Goal: Task Accomplishment & Management: Complete application form

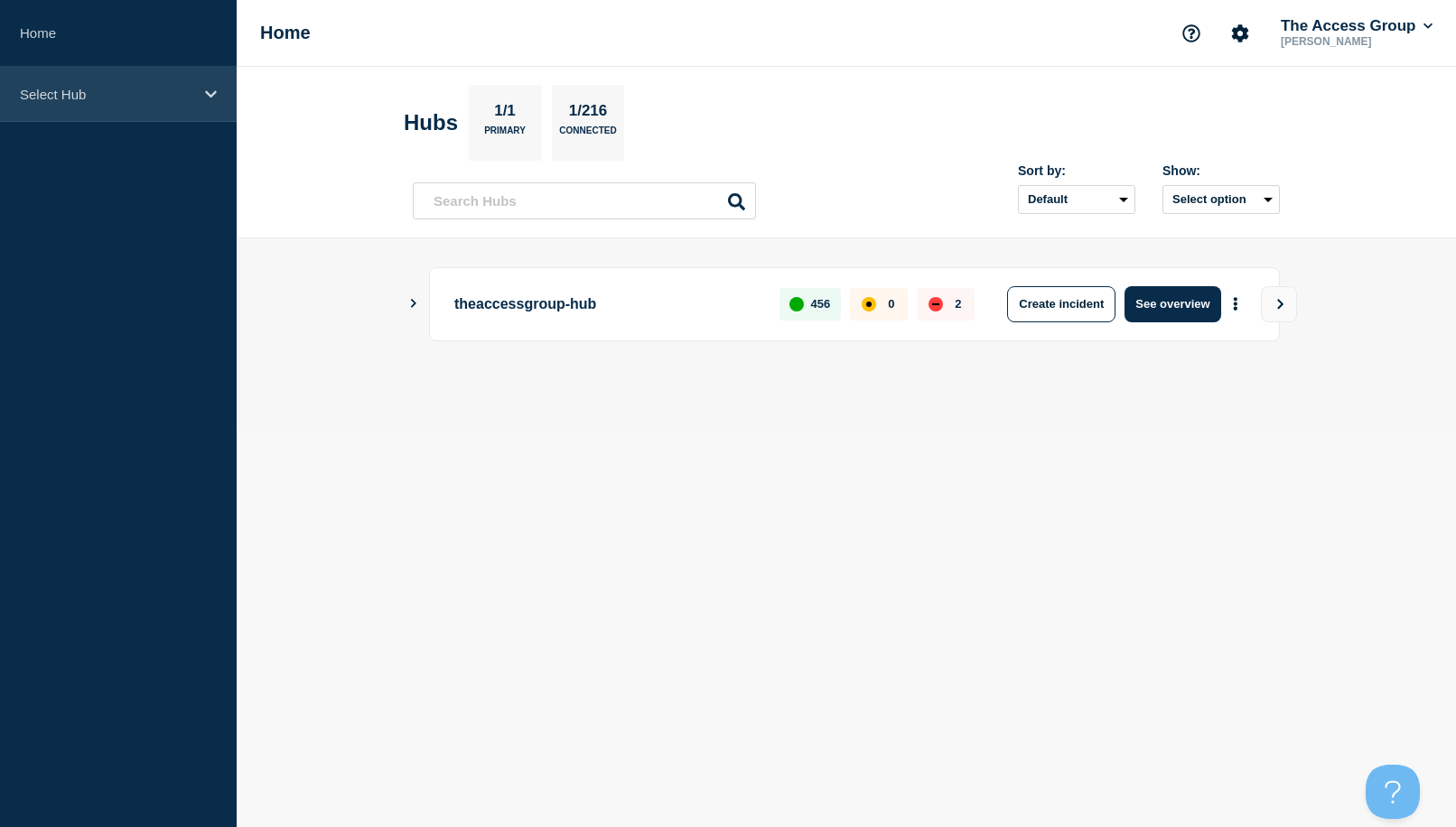
click at [220, 85] on div "Select Hub" at bounding box center [118, 94] width 236 height 55
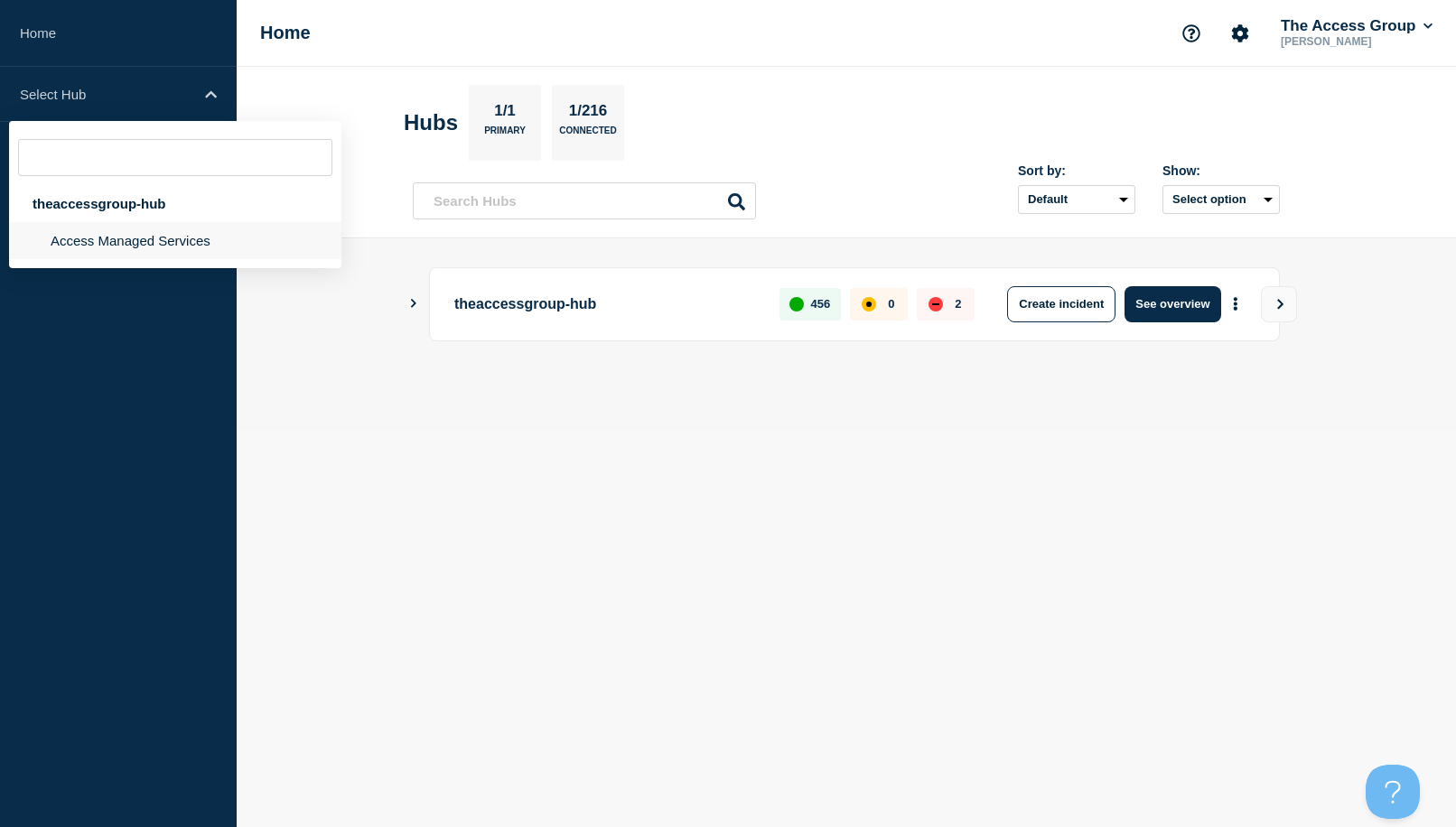
click at [94, 251] on li "Access Managed Services" at bounding box center [175, 241] width 333 height 37
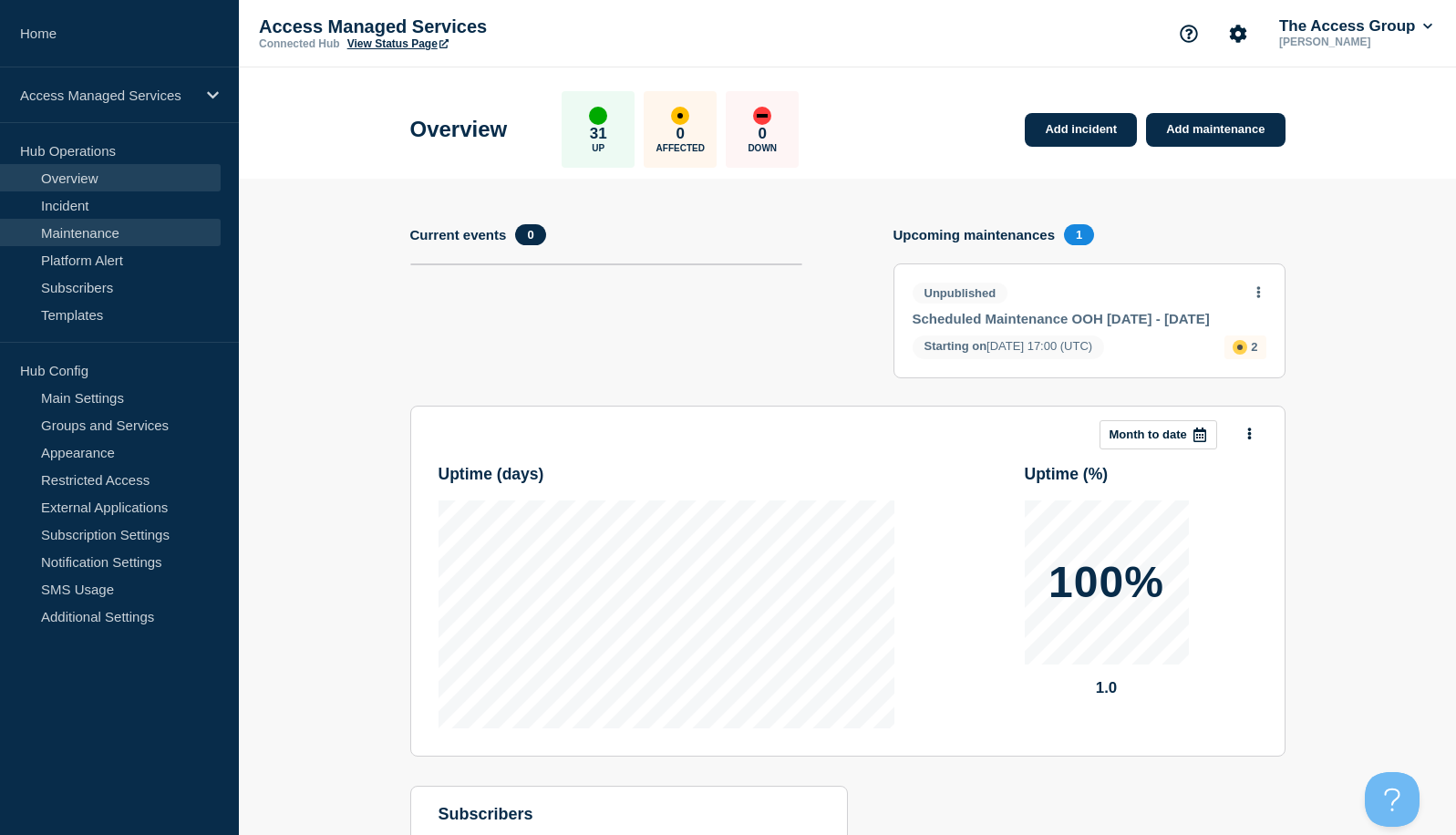
click at [93, 224] on link "Maintenance" at bounding box center [110, 232] width 221 height 27
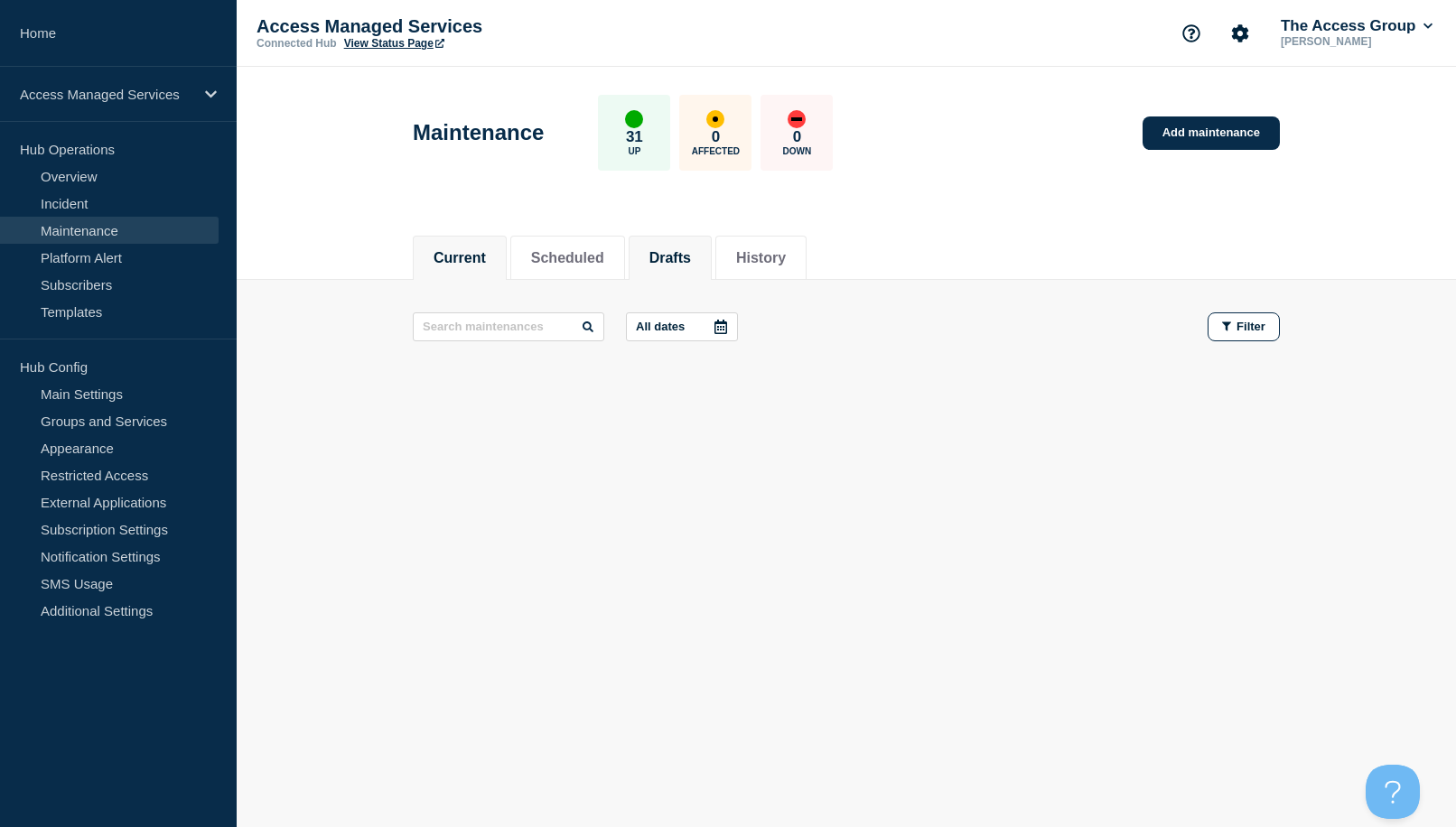
click at [667, 260] on button "Drafts" at bounding box center [670, 258] width 42 height 17
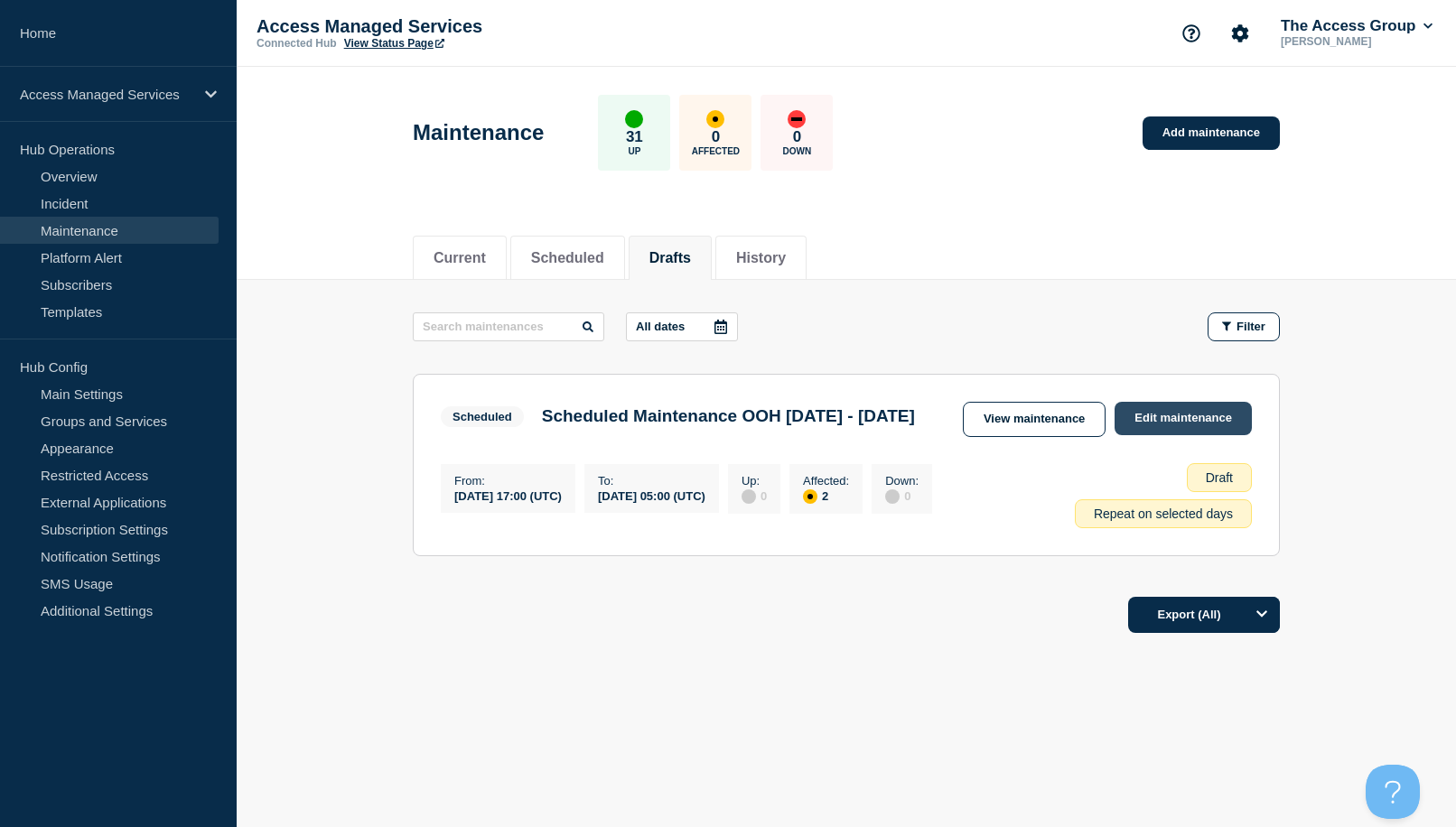
click at [1171, 425] on link "Edit maintenance" at bounding box center [1183, 419] width 137 height 33
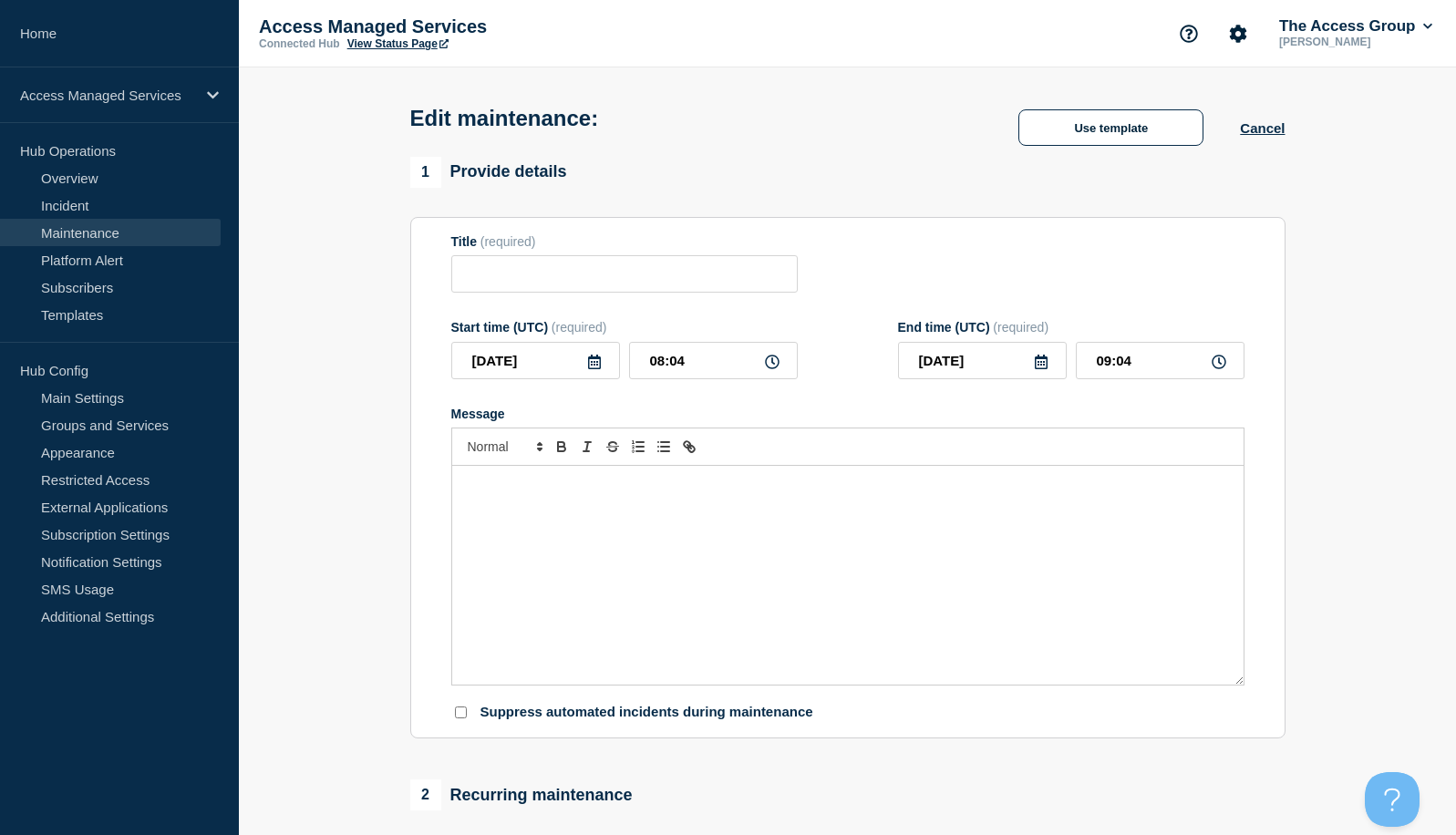
type input "Scheduled Maintenance OOH [DATE] - [DATE]"
type input "[DATE]"
type input "17:00"
type input "[DATE]"
type input "05:00"
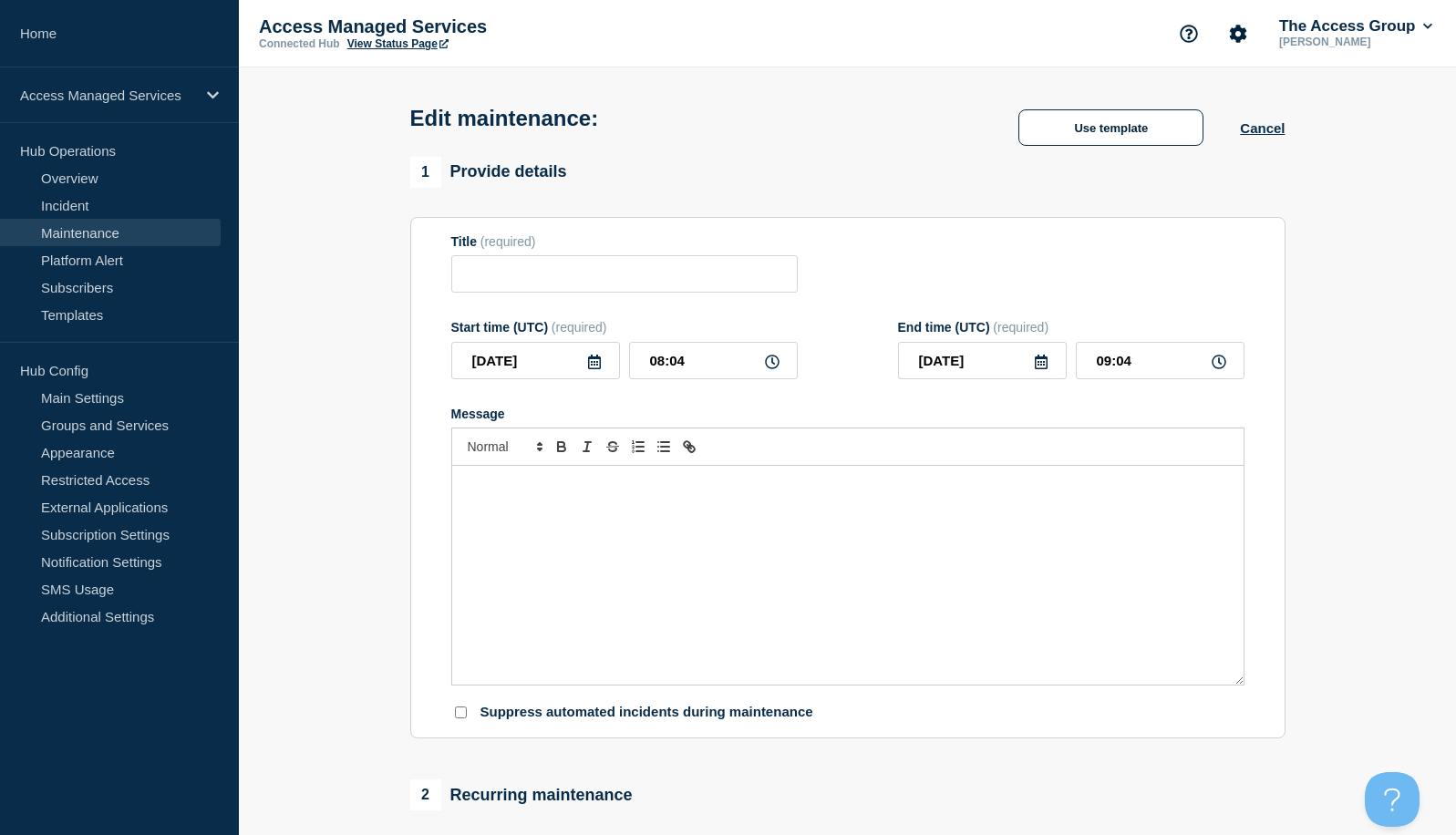
checkbox input "true"
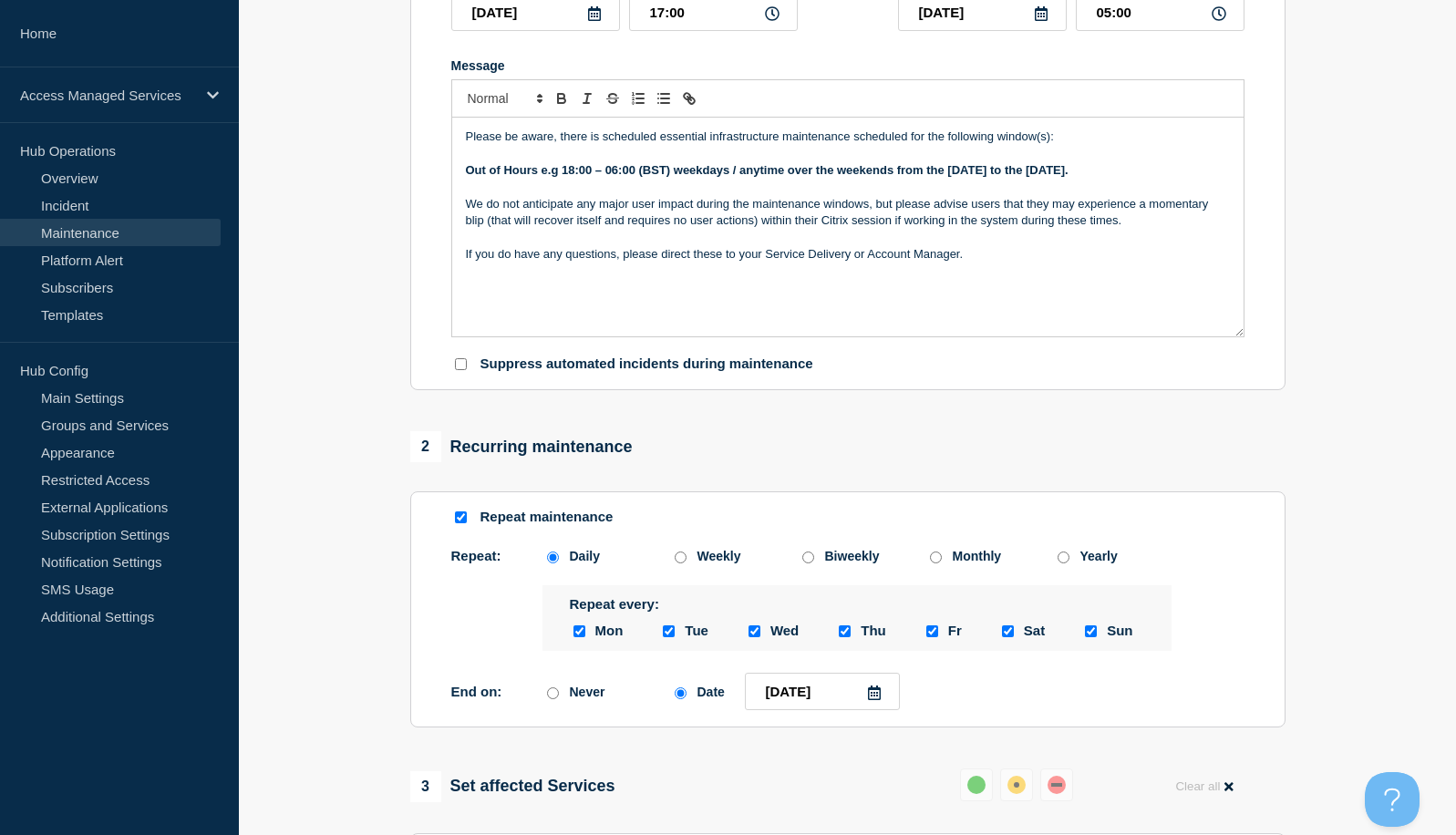
scroll to position [456, 0]
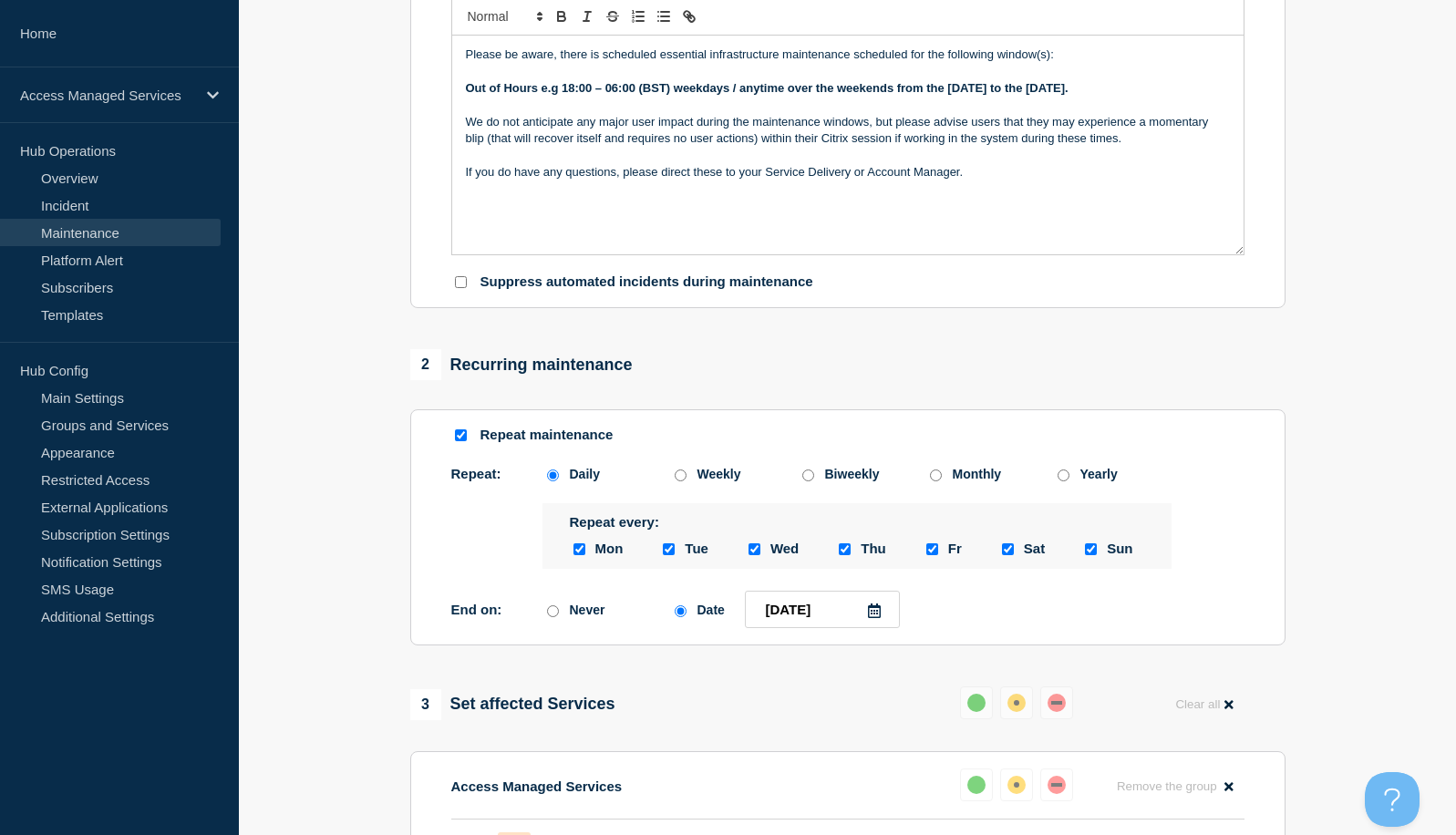
click at [1007, 555] on input "saturday checkbox" at bounding box center [1008, 549] width 12 height 12
checkbox input "false"
click at [1096, 555] on input "sunday checkbox" at bounding box center [1090, 549] width 12 height 12
checkbox input "false"
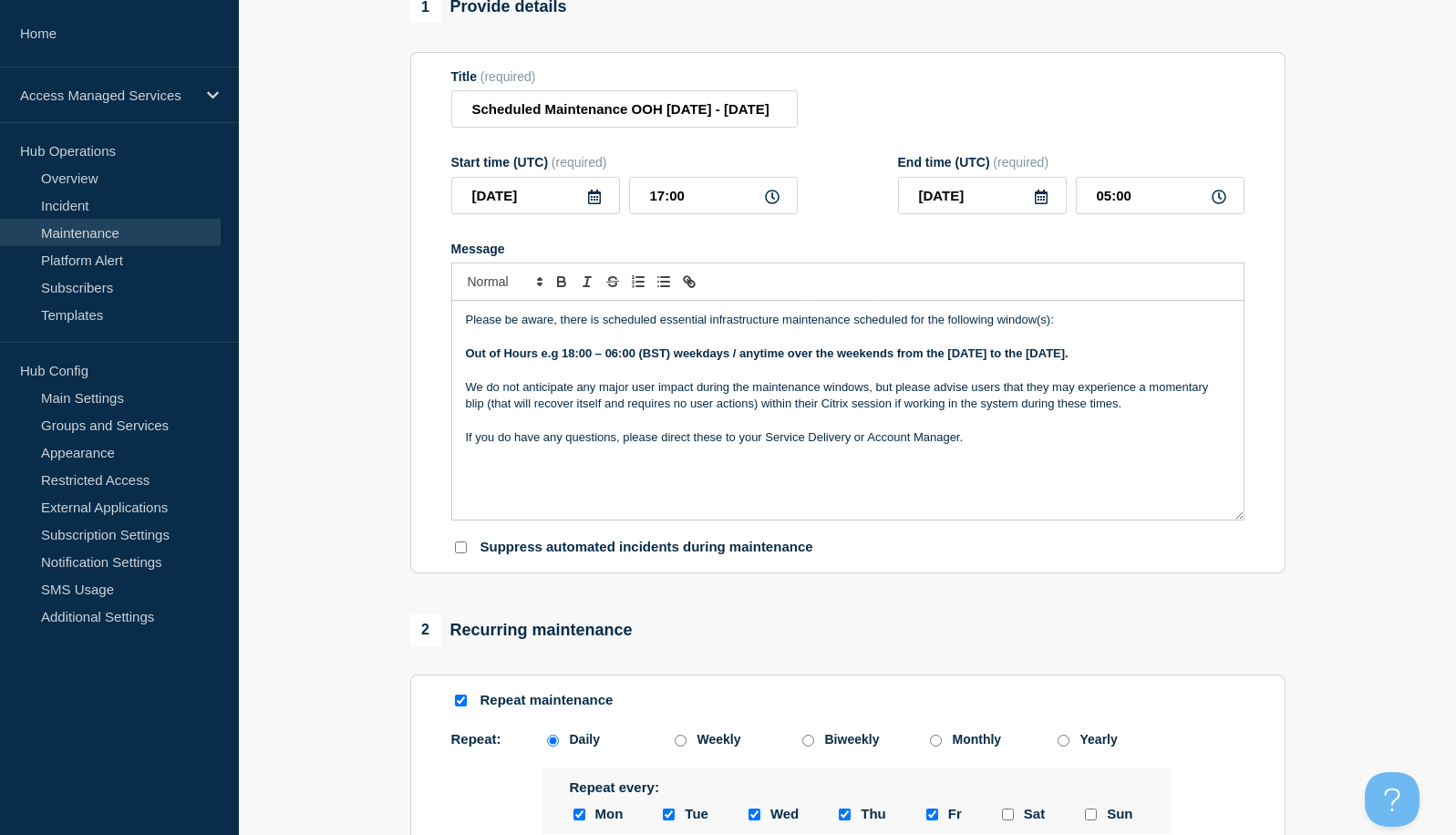
scroll to position [182, 0]
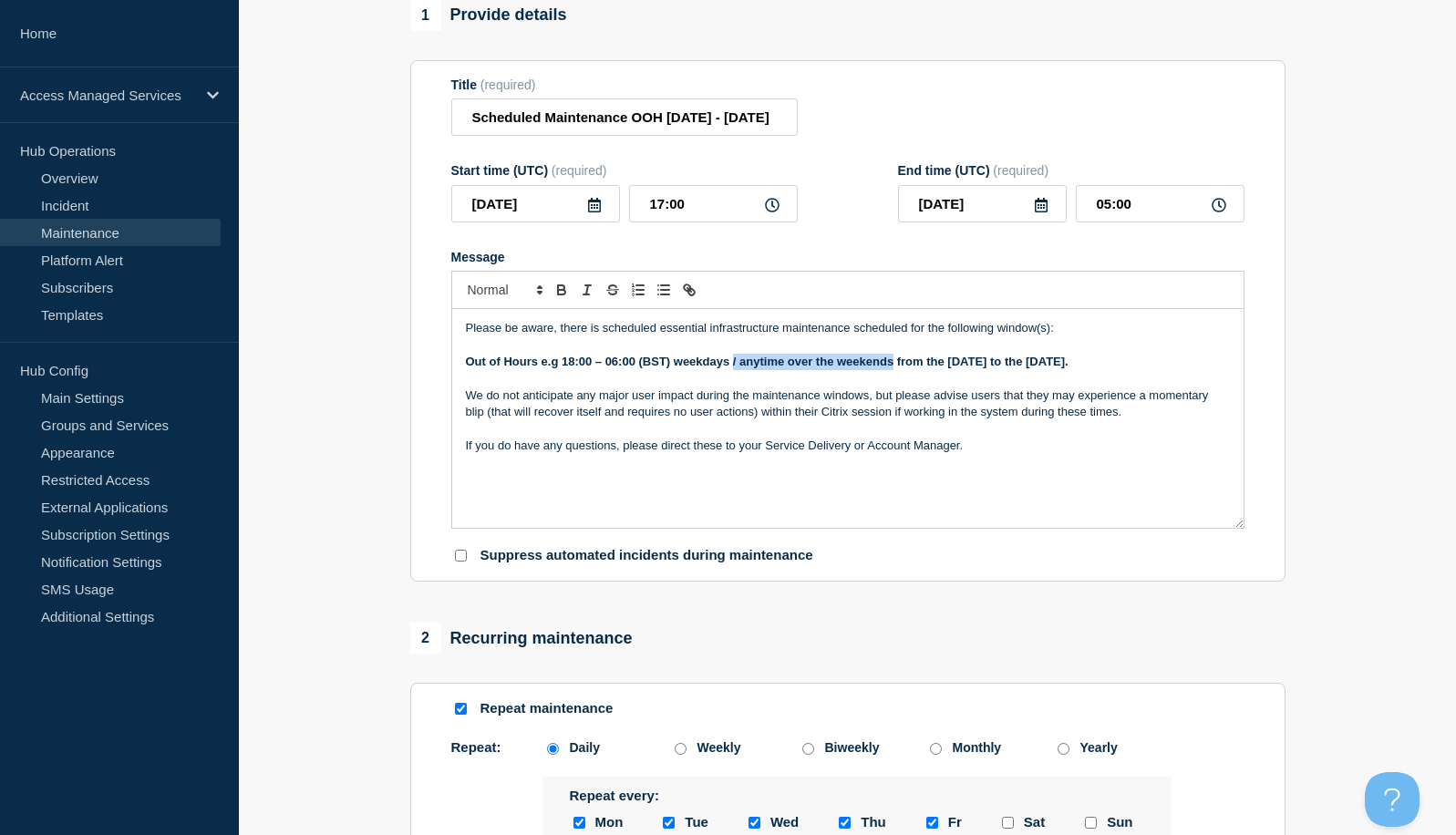
drag, startPoint x: 894, startPoint y: 371, endPoint x: 732, endPoint y: 369, distance: 162.0
click at [732, 368] on strong "Out of Hours e.g 18:00 – 06:00 (BST) weekdays / anytime over the weekends from …" at bounding box center [767, 361] width 603 height 14
click at [820, 368] on strong "Out of Hours e.g 18:00 – 06:00 (BST) weekdays / anytime over the weekends from …" at bounding box center [767, 361] width 603 height 14
drag, startPoint x: 1154, startPoint y: 369, endPoint x: 733, endPoint y: 371, distance: 421.0
click at [733, 370] on p "Out of Hours e.g 18:00 – 06:00 (BST) weekdays / anytime over the weekends from …" at bounding box center [847, 362] width 764 height 17
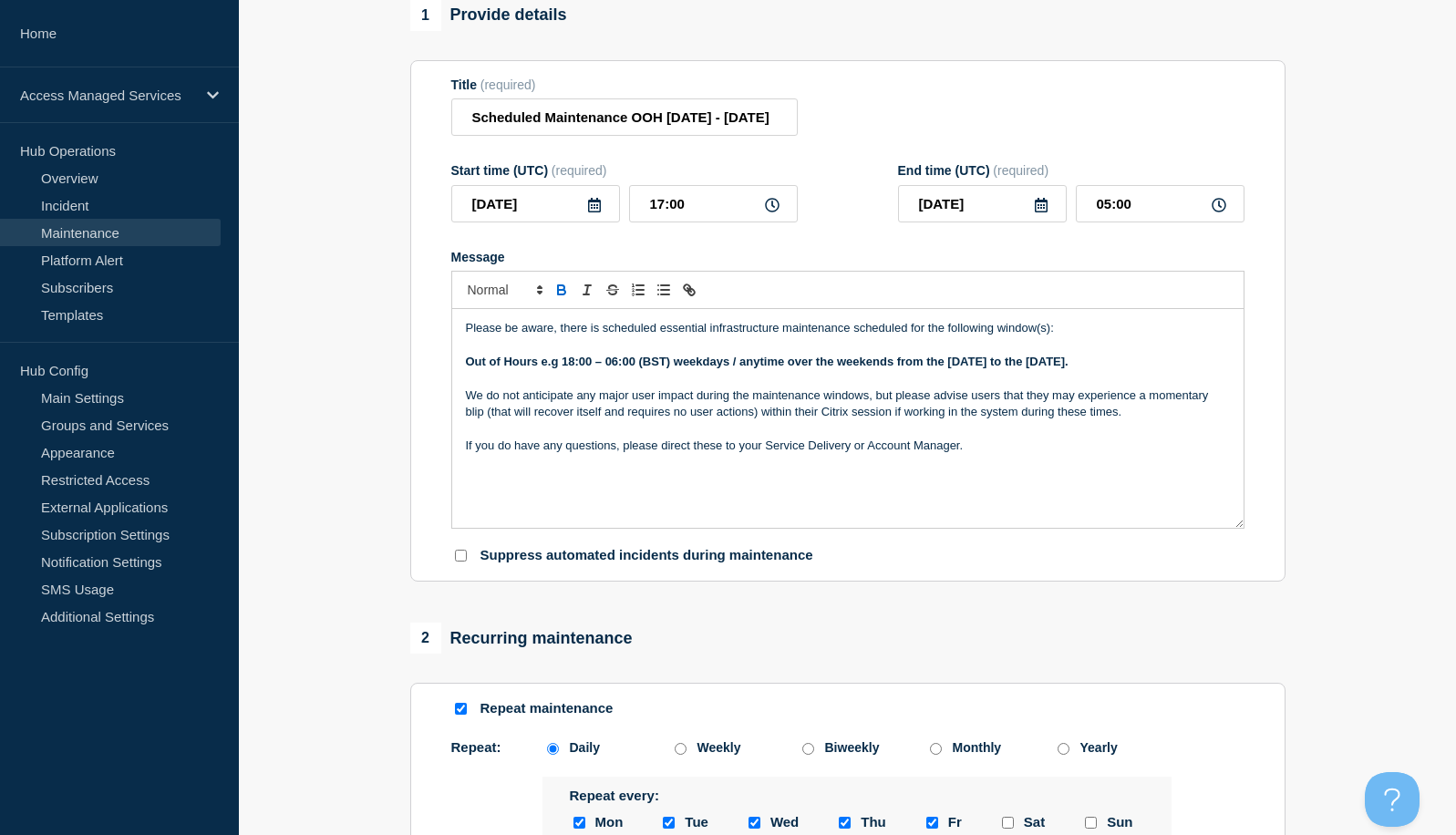
drag, startPoint x: 735, startPoint y: 372, endPoint x: 804, endPoint y: 375, distance: 69.1
click at [736, 368] on strong "Out of Hours e.g 18:00 – 06:00 (BST) weekdays / anytime over the weekends from …" at bounding box center [767, 361] width 603 height 14
click at [891, 368] on strong "Out of Hours e.g 18:00 – 06:00 (BST) weekdays / anytime over the weekends from …" at bounding box center [767, 361] width 603 height 14
drag, startPoint x: 893, startPoint y: 371, endPoint x: 733, endPoint y: 372, distance: 160.0
click at [733, 368] on strong "Out of Hours e.g 18:00 – 06:00 (BST) weekdays / anytime over the weekends from …" at bounding box center [767, 361] width 603 height 14
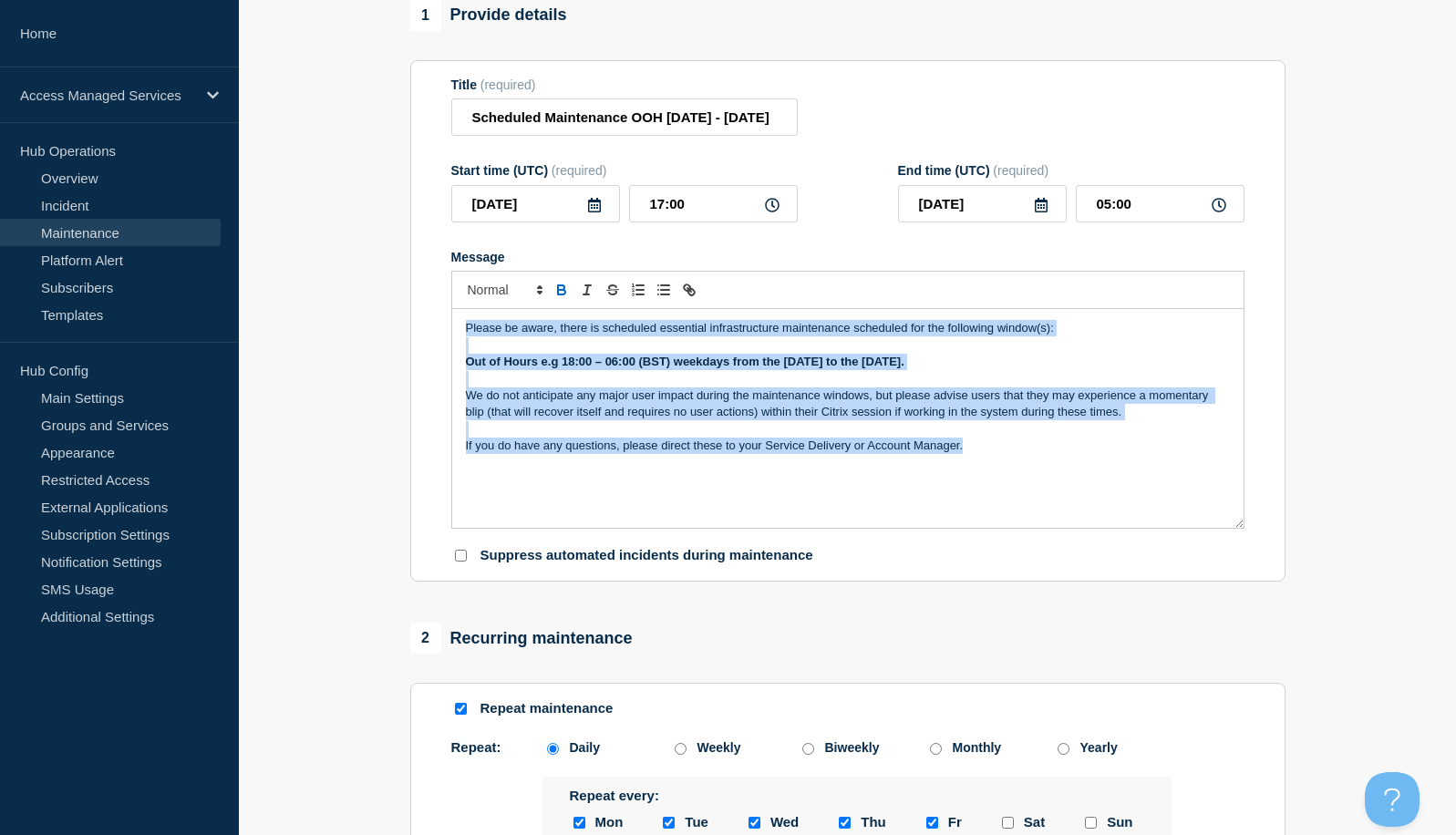
drag, startPoint x: 952, startPoint y: 458, endPoint x: 459, endPoint y: 332, distance: 508.8
click at [459, 332] on div "Please be aware, there is scheduled essential infrastructure maintenance schedu…" at bounding box center [848, 419] width 791 height 219
copy div "Please be aware, there is scheduled essential infrastructure maintenance schedu…"
click at [685, 454] on p "If you do have any questions, please direct these to your Service Delivery or A…" at bounding box center [847, 446] width 764 height 17
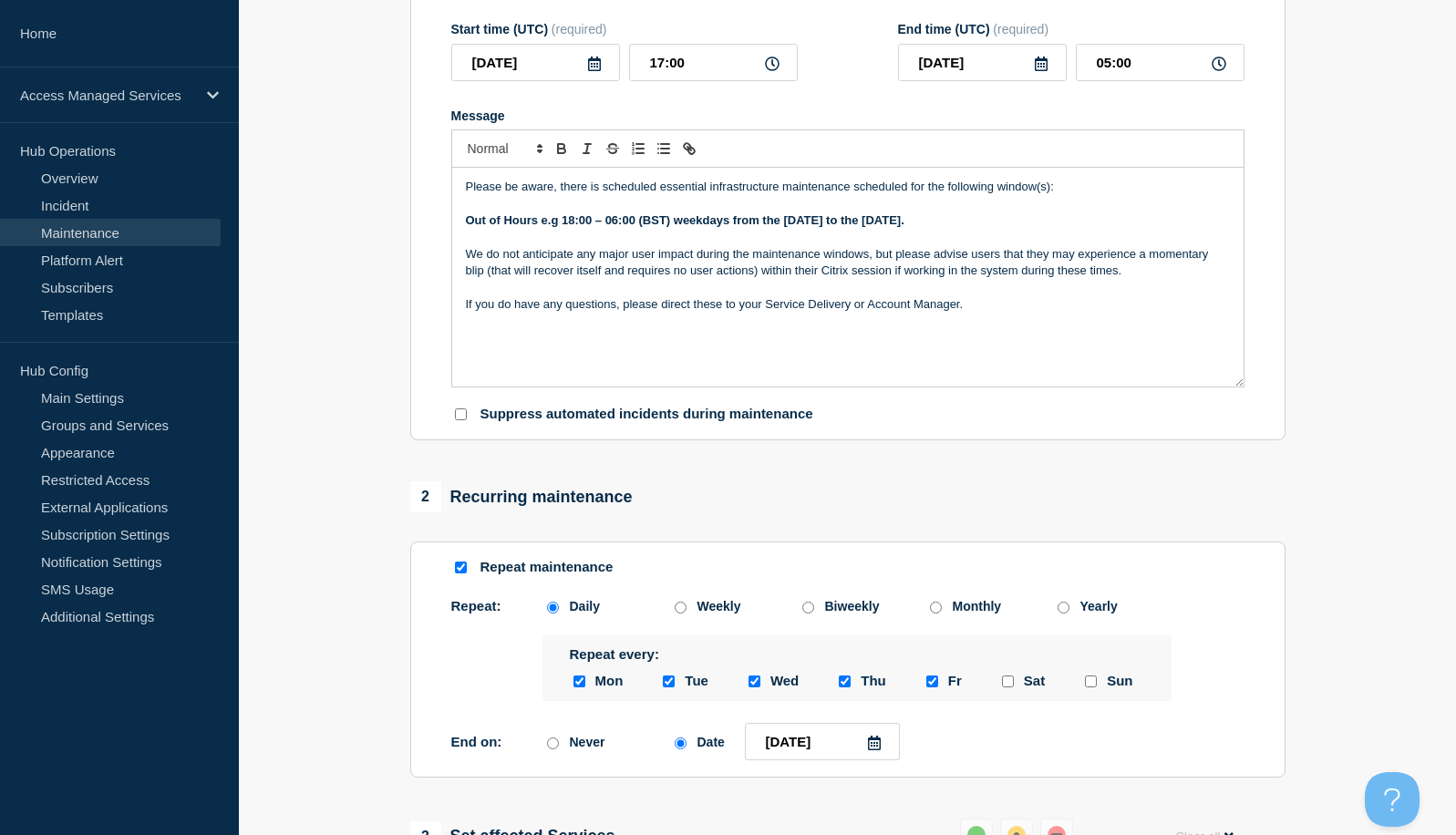
scroll to position [274, 0]
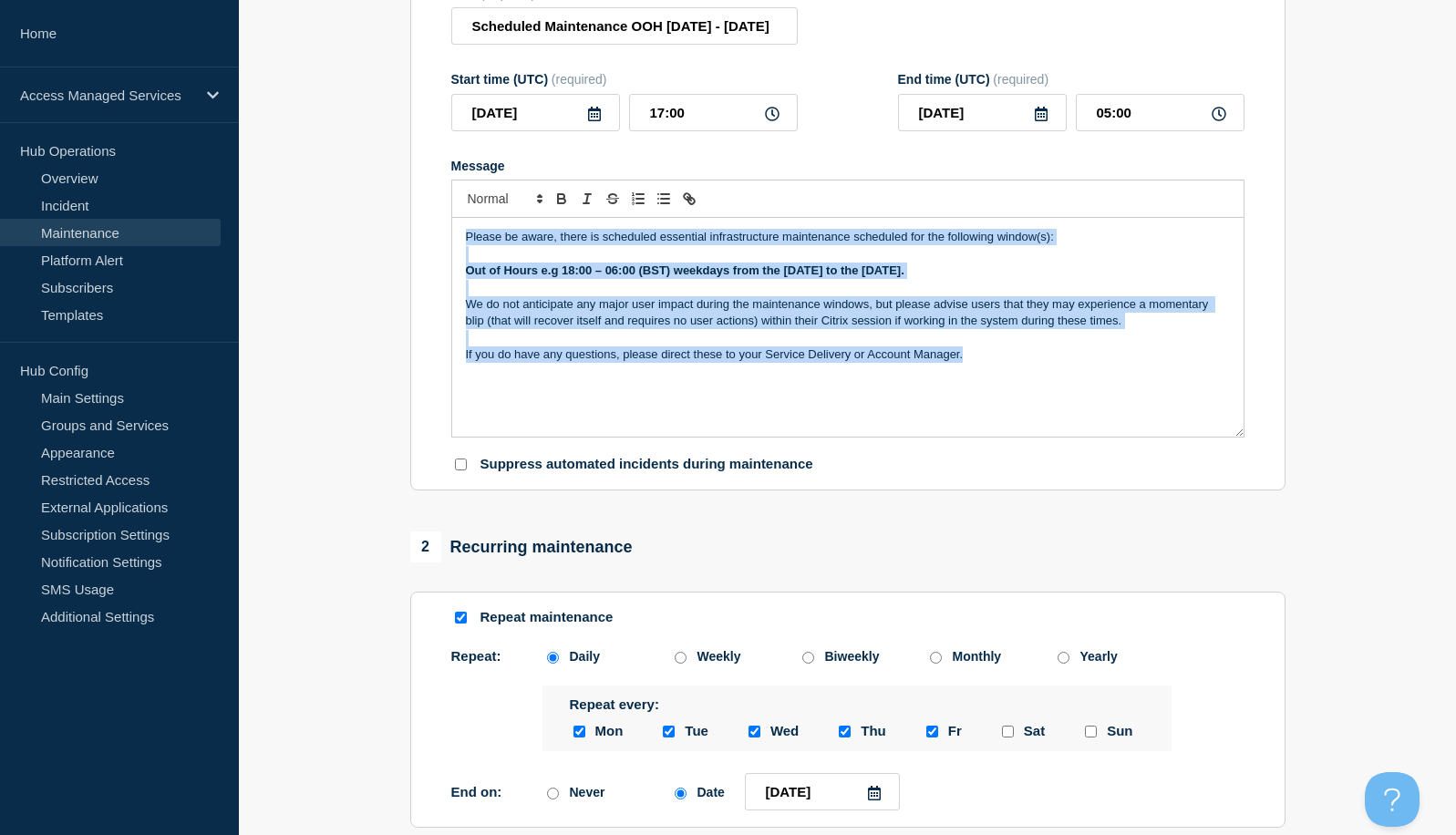
drag, startPoint x: 987, startPoint y: 368, endPoint x: 395, endPoint y: 224, distance: 609.3
click at [395, 224] on section "1 Provide details Title (required) Scheduled Maintenance OOH 11th - 21st Septem…" at bounding box center [847, 710] width 1218 height 1604
copy div "Please be aware, there is scheduled essential infrastructure maintenance schedu…"
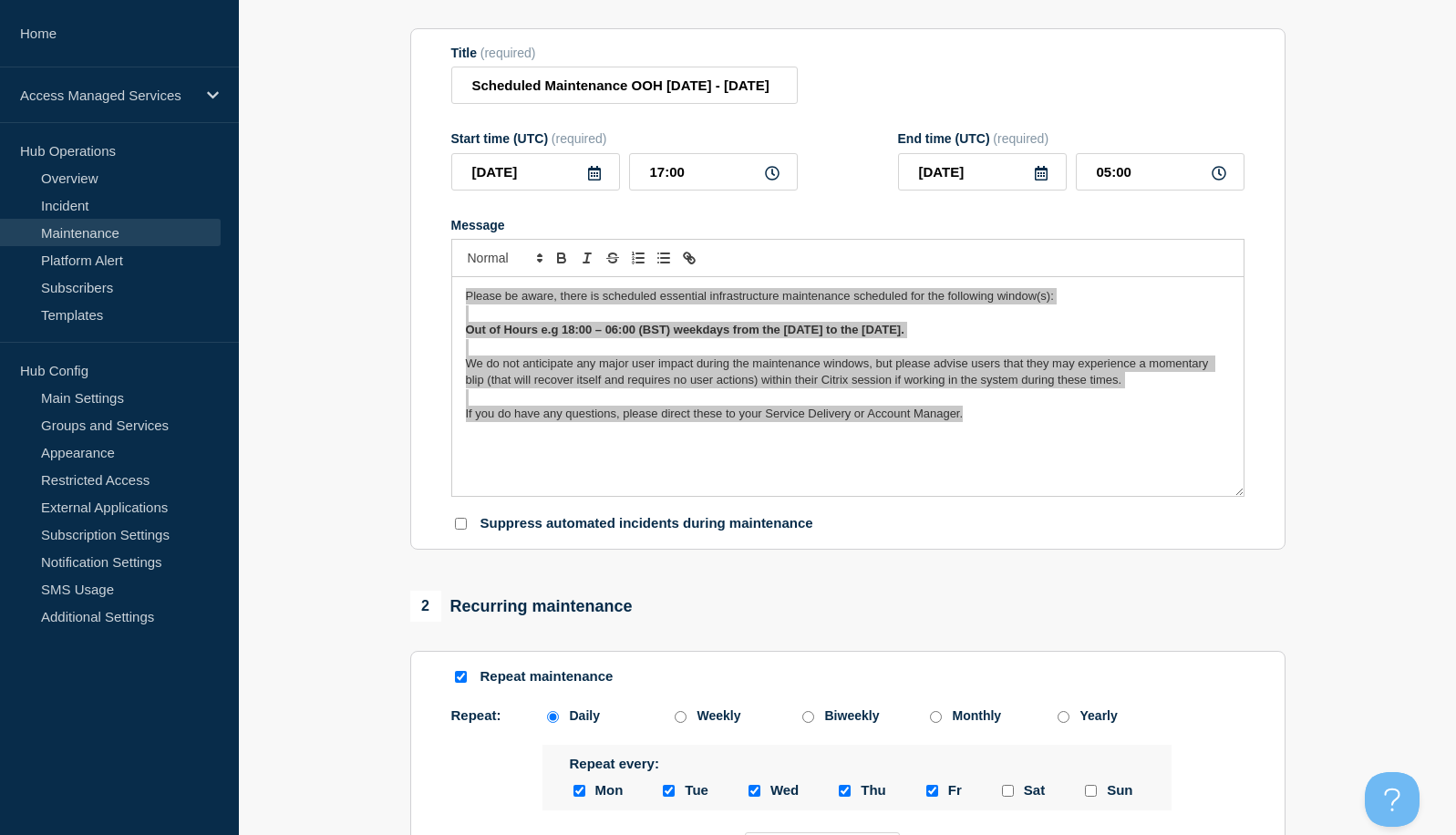
scroll to position [182, 0]
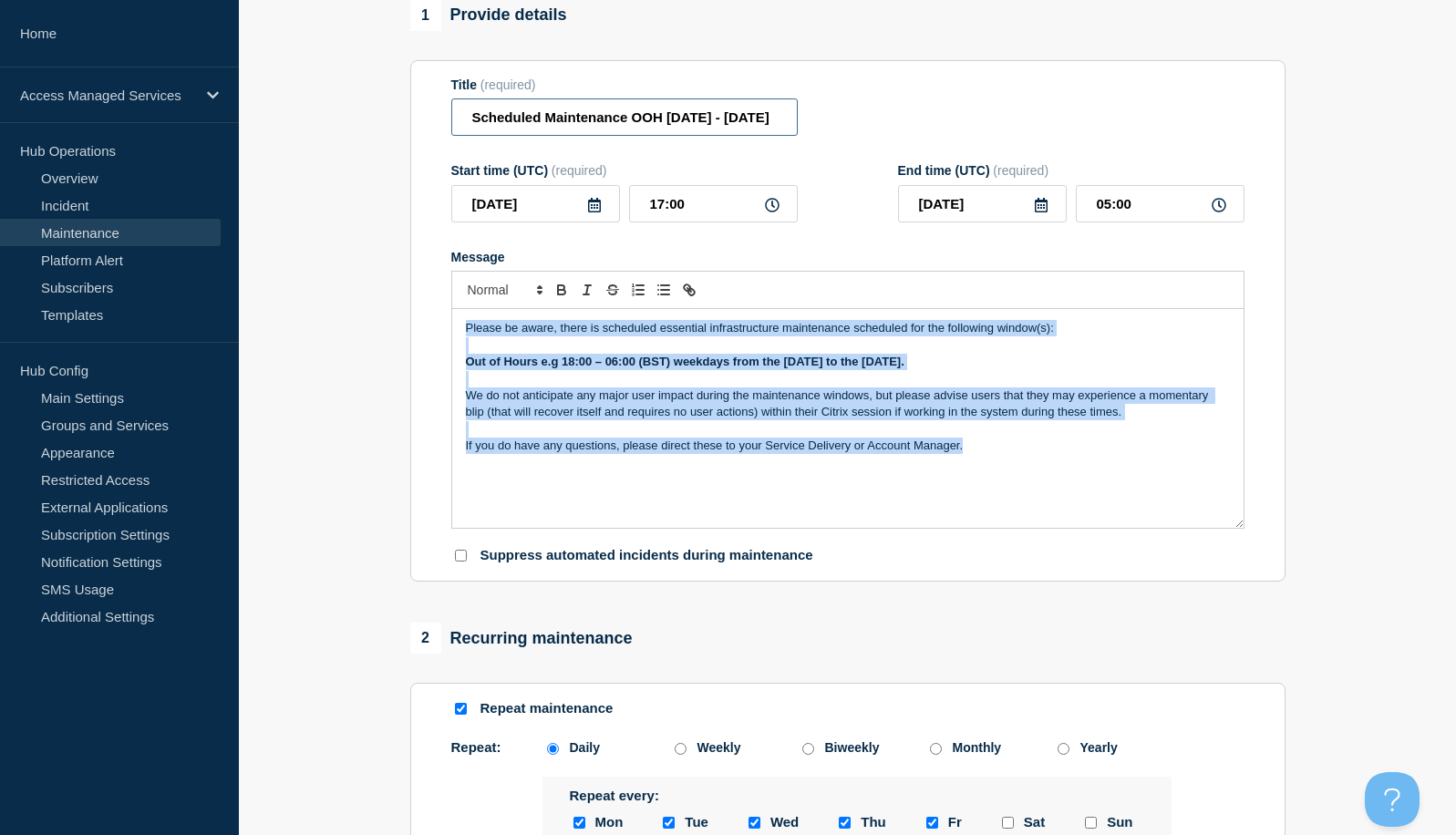
click at [561, 136] on input "Scheduled Maintenance OOH 11th - 21st September" at bounding box center [625, 117] width 347 height 37
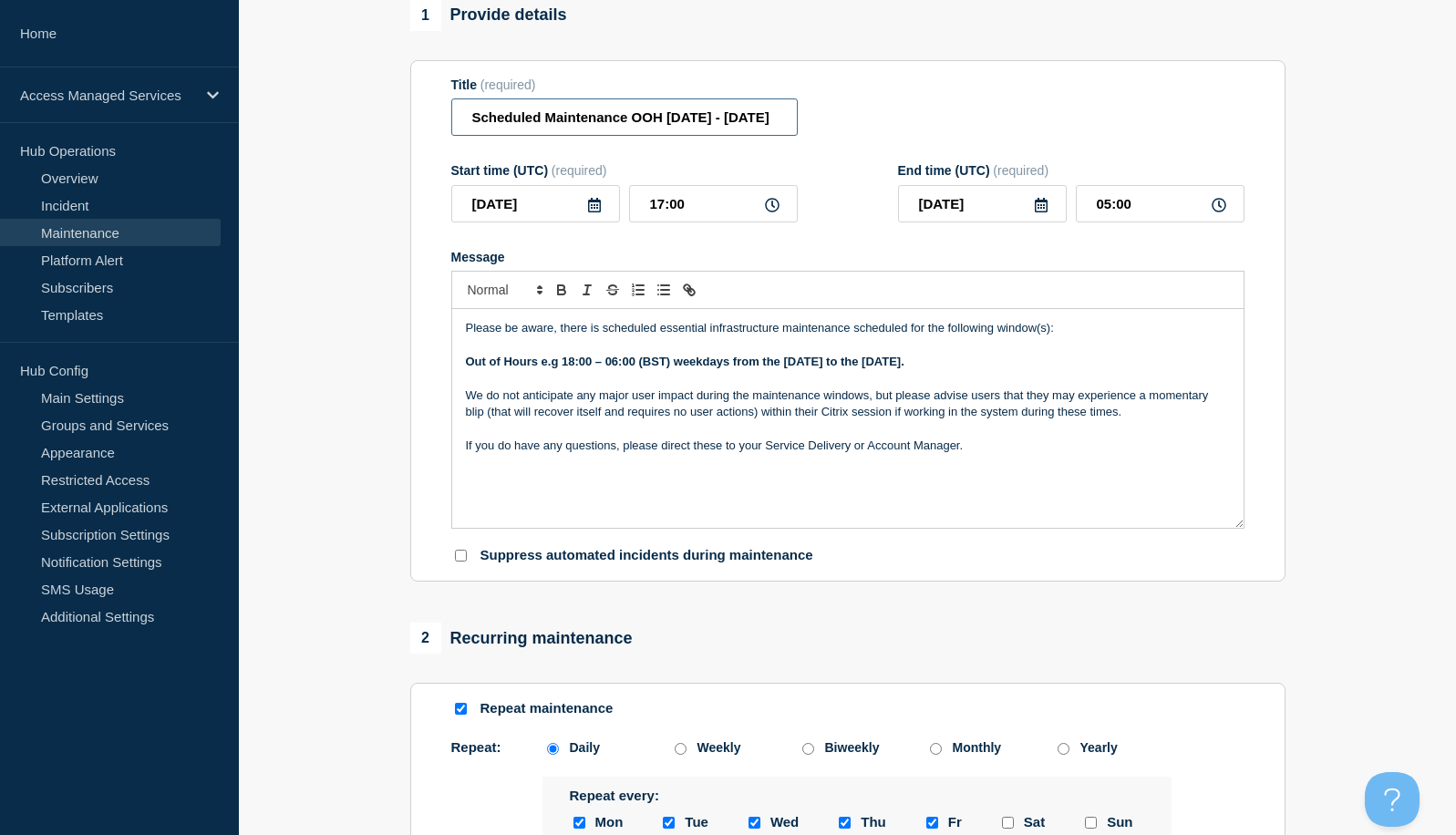
scroll to position [0, 31]
drag, startPoint x: 469, startPoint y: 123, endPoint x: 811, endPoint y: 130, distance: 342.1
click at [811, 130] on div "Title (required) Scheduled Maintenance OOH 11th - 21st September" at bounding box center [848, 107] width 793 height 59
paste input "Infrastructure Maintenance Notification"
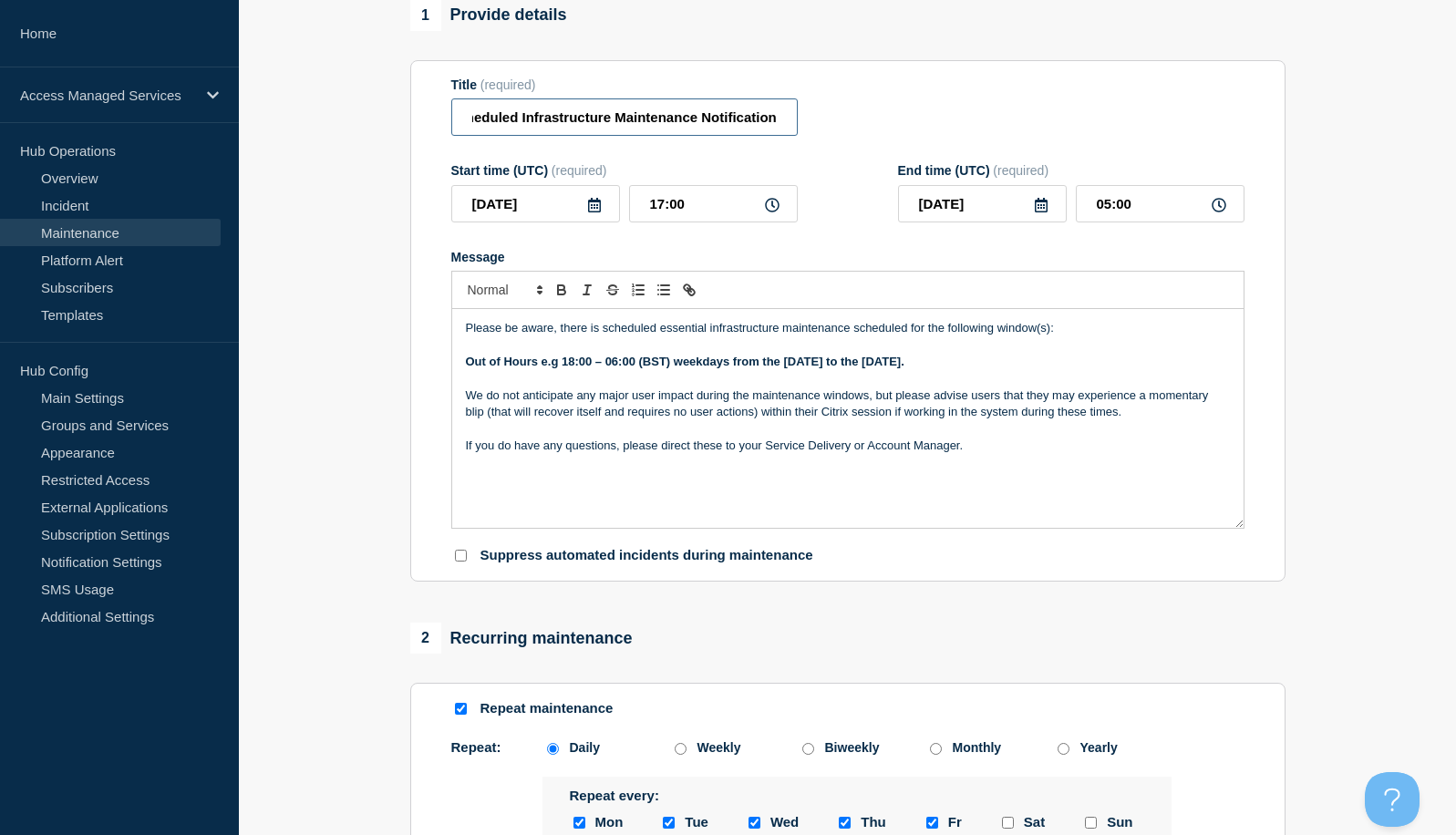
click at [572, 126] on input "Scheduled Infrastructure Maintenance Notification" at bounding box center [625, 117] width 347 height 37
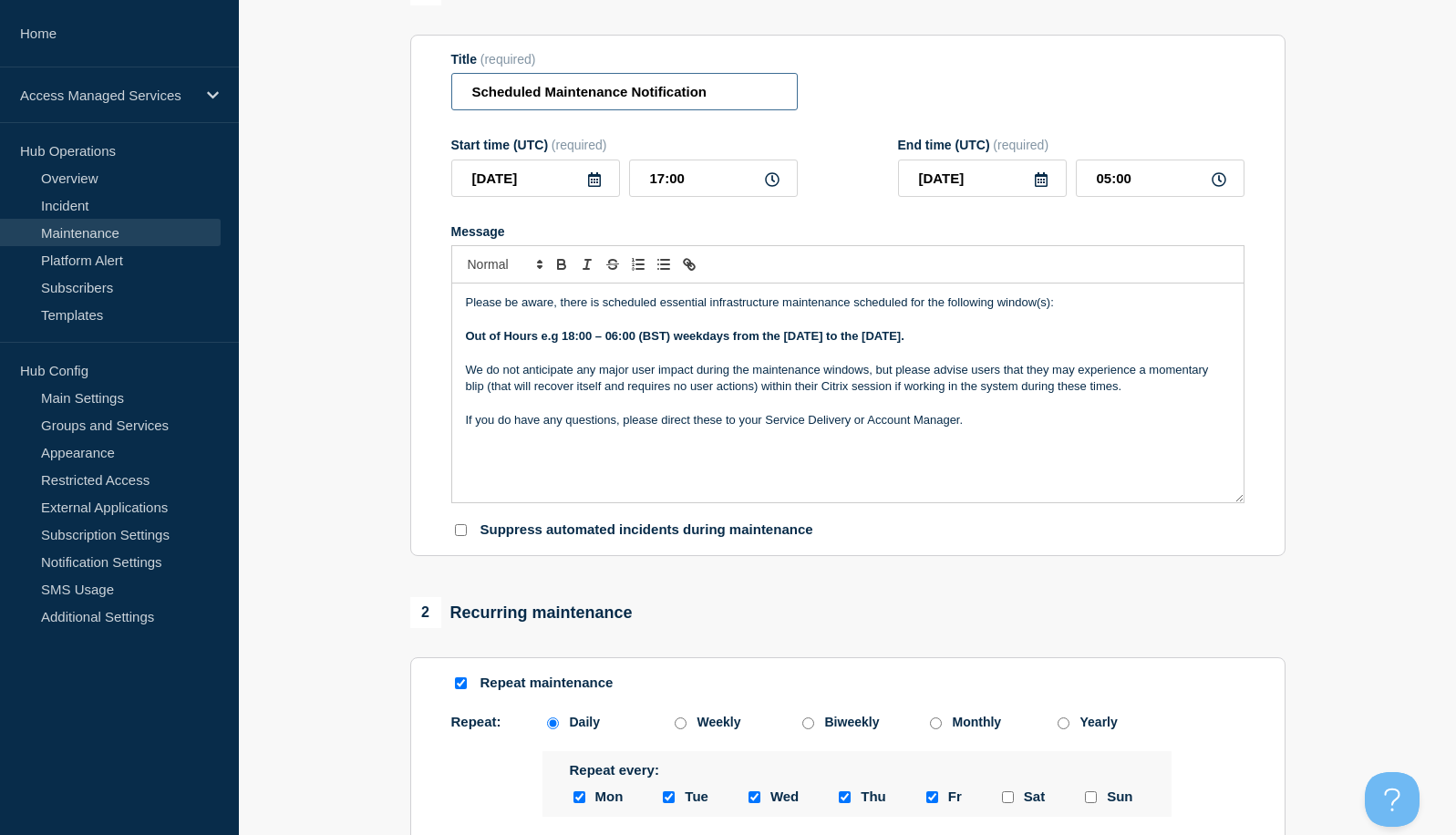
scroll to position [0, 0]
type input "Scheduled Maintenance Notification"
click at [1043, 455] on div "Please be aware, there is scheduled essential infrastructure maintenance schedu…" at bounding box center [848, 393] width 791 height 219
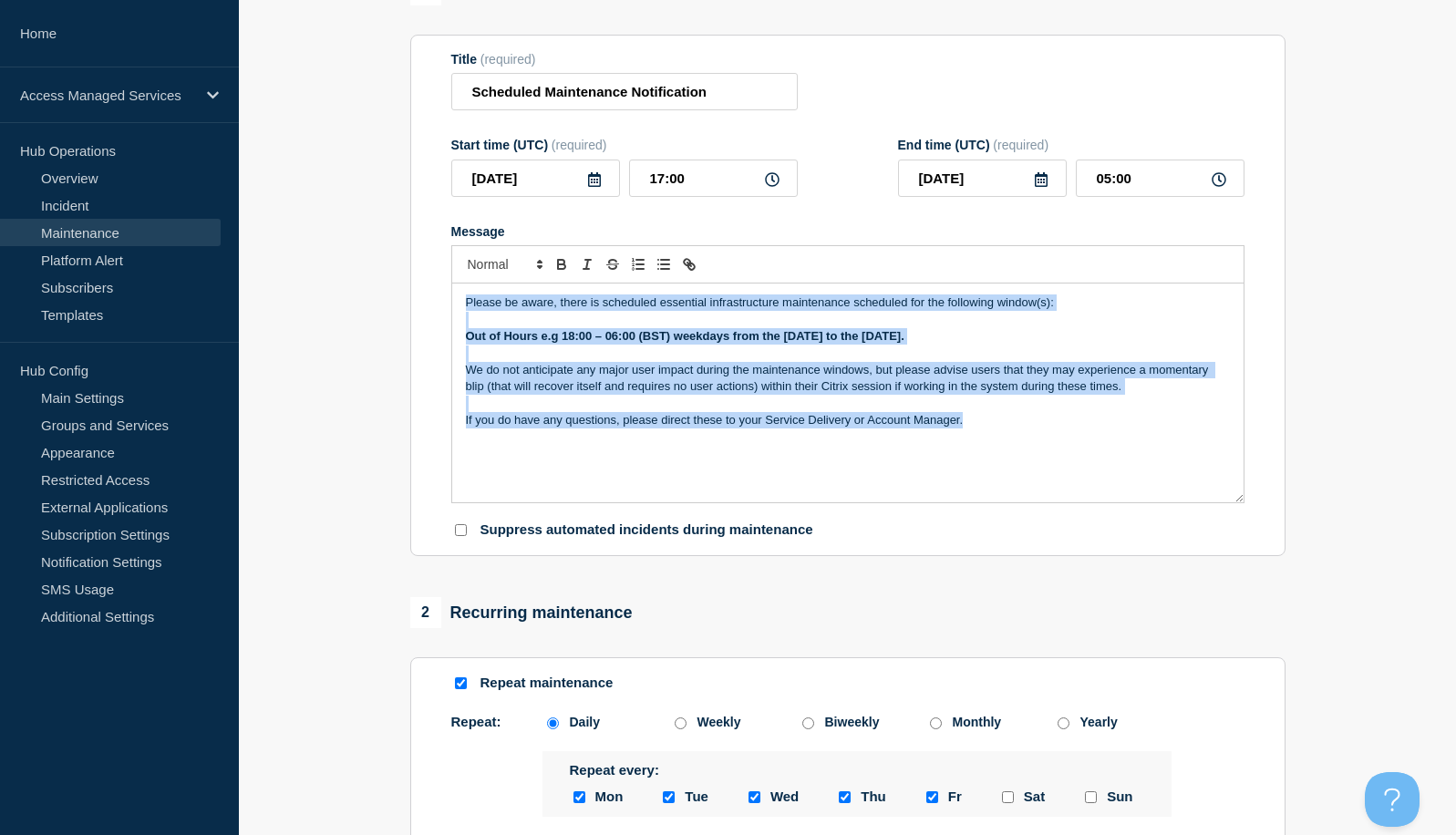
drag, startPoint x: 996, startPoint y: 432, endPoint x: 449, endPoint y: 295, distance: 563.9
click at [449, 295] on section "Title (required) Scheduled Maintenance Notification Start time (UTC) (required)…" at bounding box center [848, 295] width 875 height 523
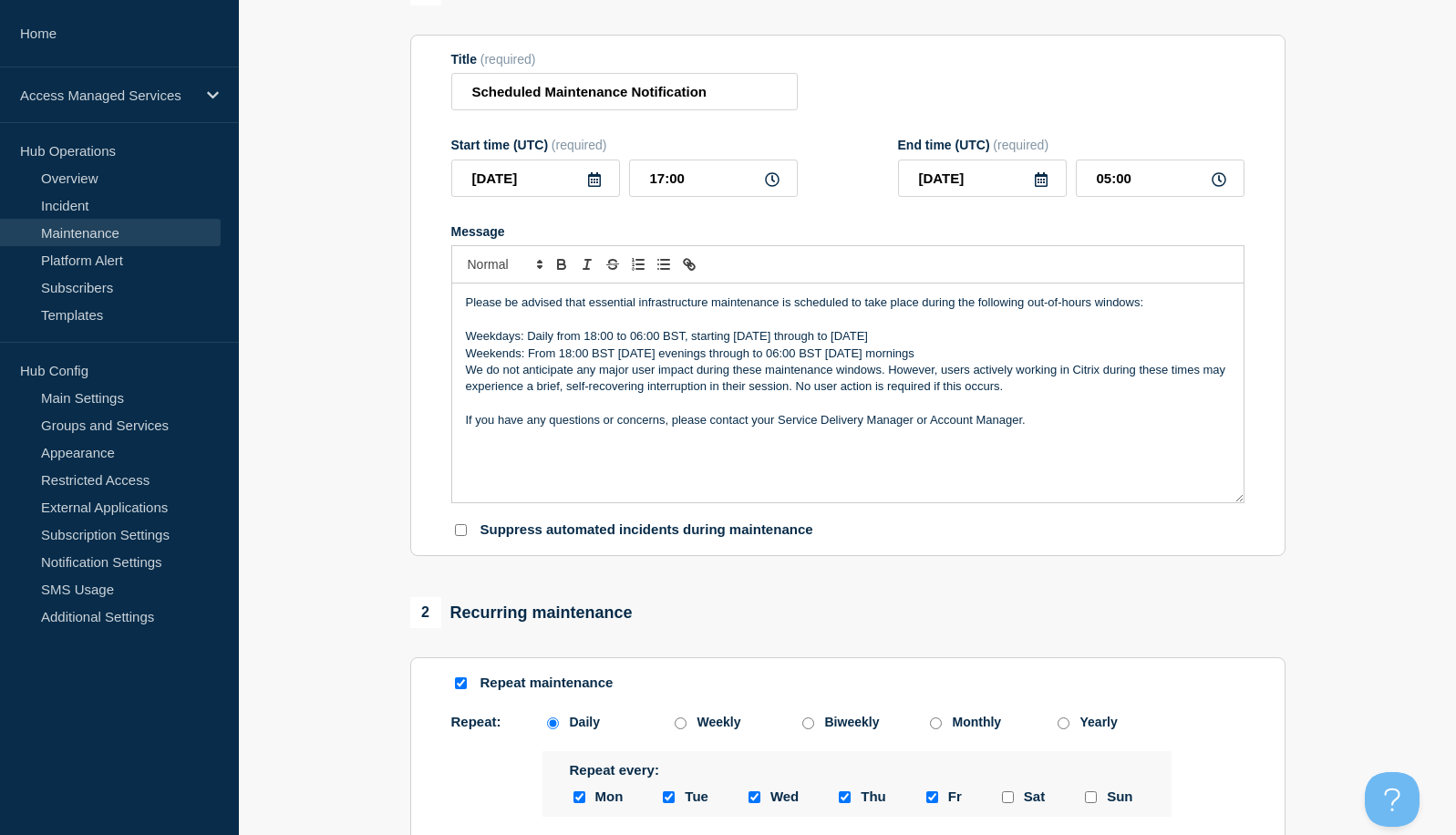
click at [983, 353] on p "Weekends: From 18:00 BST [DATE] evenings through to 06:00 BST [DATE] mornings" at bounding box center [847, 354] width 764 height 17
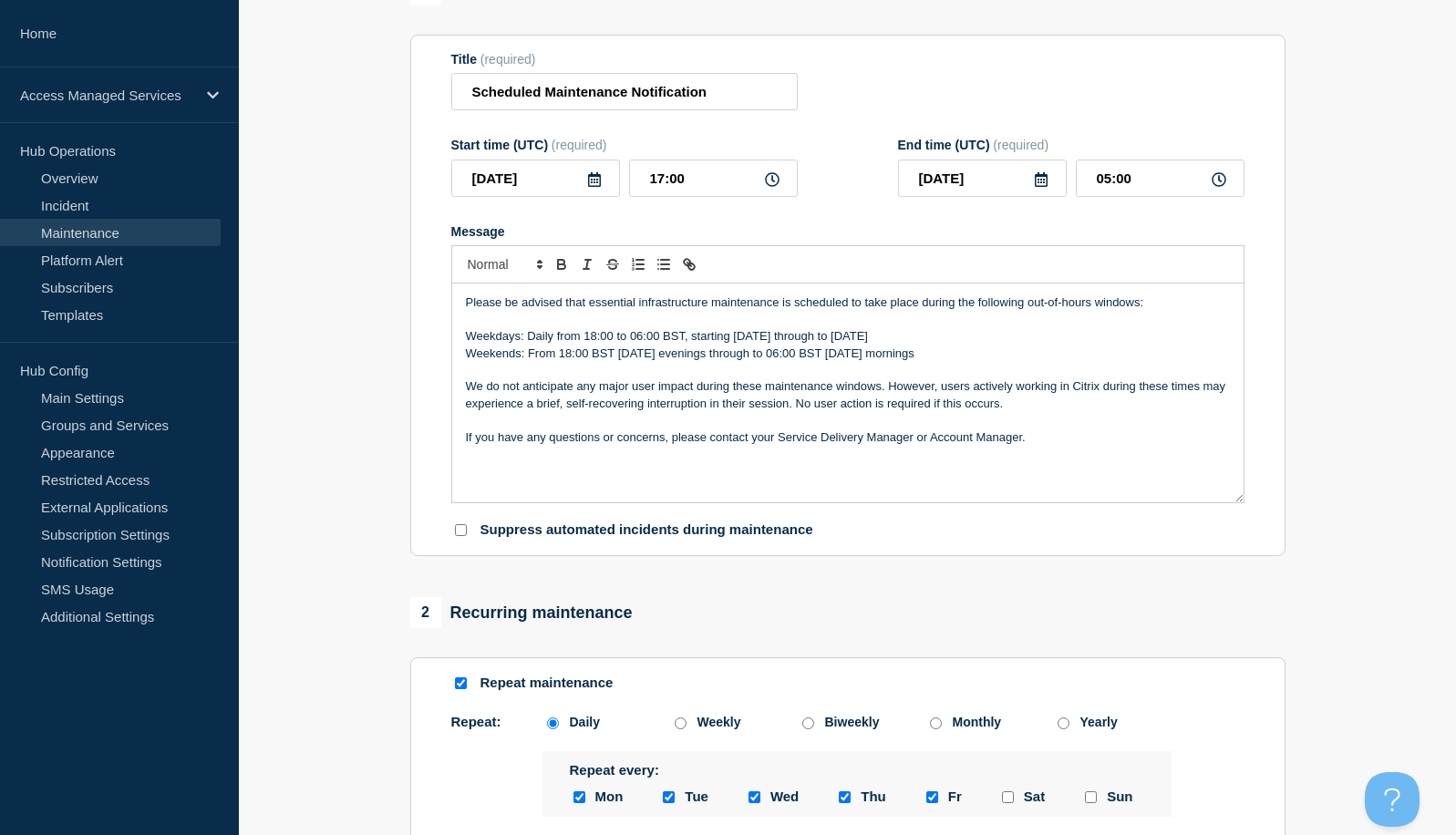
drag, startPoint x: 1103, startPoint y: 336, endPoint x: 458, endPoint y: 333, distance: 645.0
click at [458, 333] on div "Please be advised that essential infrastructure maintenance is scheduled to tak…" at bounding box center [848, 393] width 791 height 219
click at [558, 269] on icon "Toggle bold text" at bounding box center [562, 266] width 7 height 5
drag, startPoint x: 979, startPoint y: 361, endPoint x: 425, endPoint y: 361, distance: 554.0
click at [425, 361] on section "Title (required) Scheduled Maintenance Notification Start time (UTC) (required)…" at bounding box center [848, 295] width 875 height 523
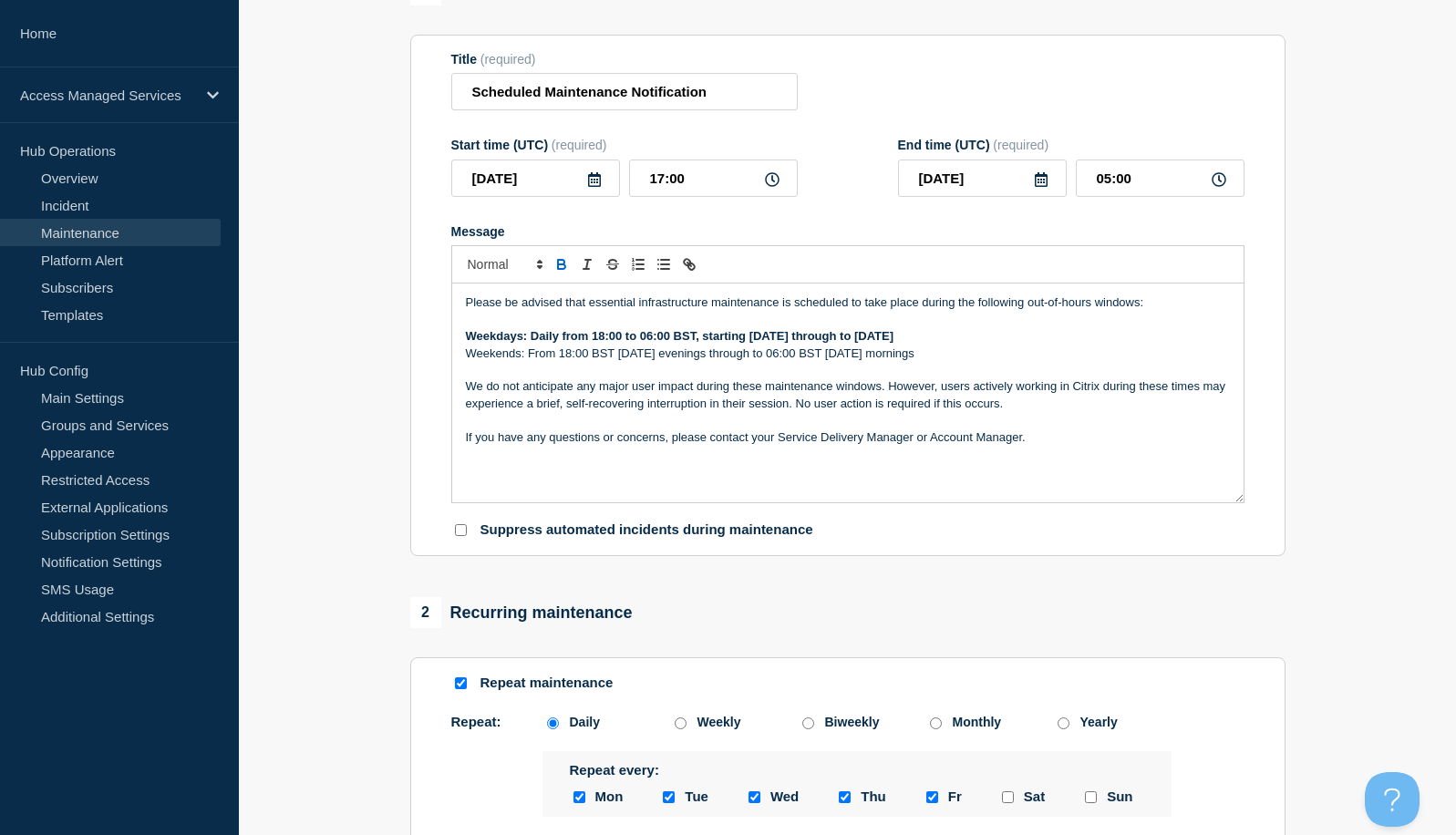
click at [559, 272] on icon "Toggle bold text" at bounding box center [562, 265] width 17 height 17
click at [1007, 422] on p "Message" at bounding box center [847, 421] width 764 height 17
click at [1127, 341] on p "Weekdays: Daily from 18:00 to 06:00 BST, starting Wednesday 11th September thro…" at bounding box center [847, 337] width 764 height 17
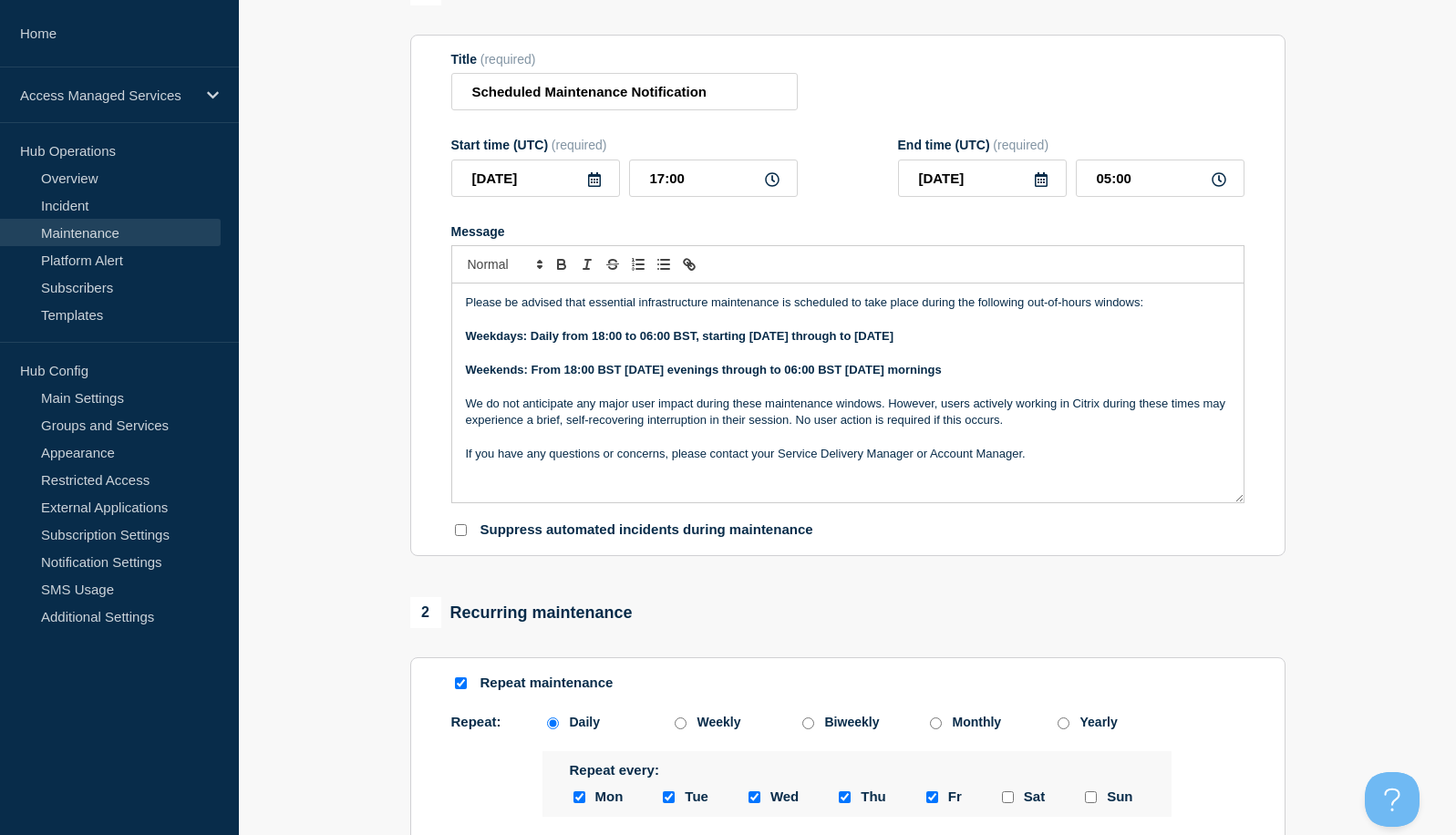
click at [1013, 373] on p "Weekends: From 18:00 BST [DATE] evenings through to 06:00 BST [DATE] mornings" at bounding box center [847, 370] width 764 height 17
drag, startPoint x: 705, startPoint y: 338, endPoint x: 1115, endPoint y: 341, distance: 410.0
click at [895, 341] on strong "Weekdays: Daily from 18:00 to 06:00 BST, starting Wednesday 11th September thro…" at bounding box center [680, 336] width 428 height 14
click at [1139, 308] on p "Please be advised that essential infrastructure maintenance is scheduled to tak…" at bounding box center [847, 303] width 764 height 17
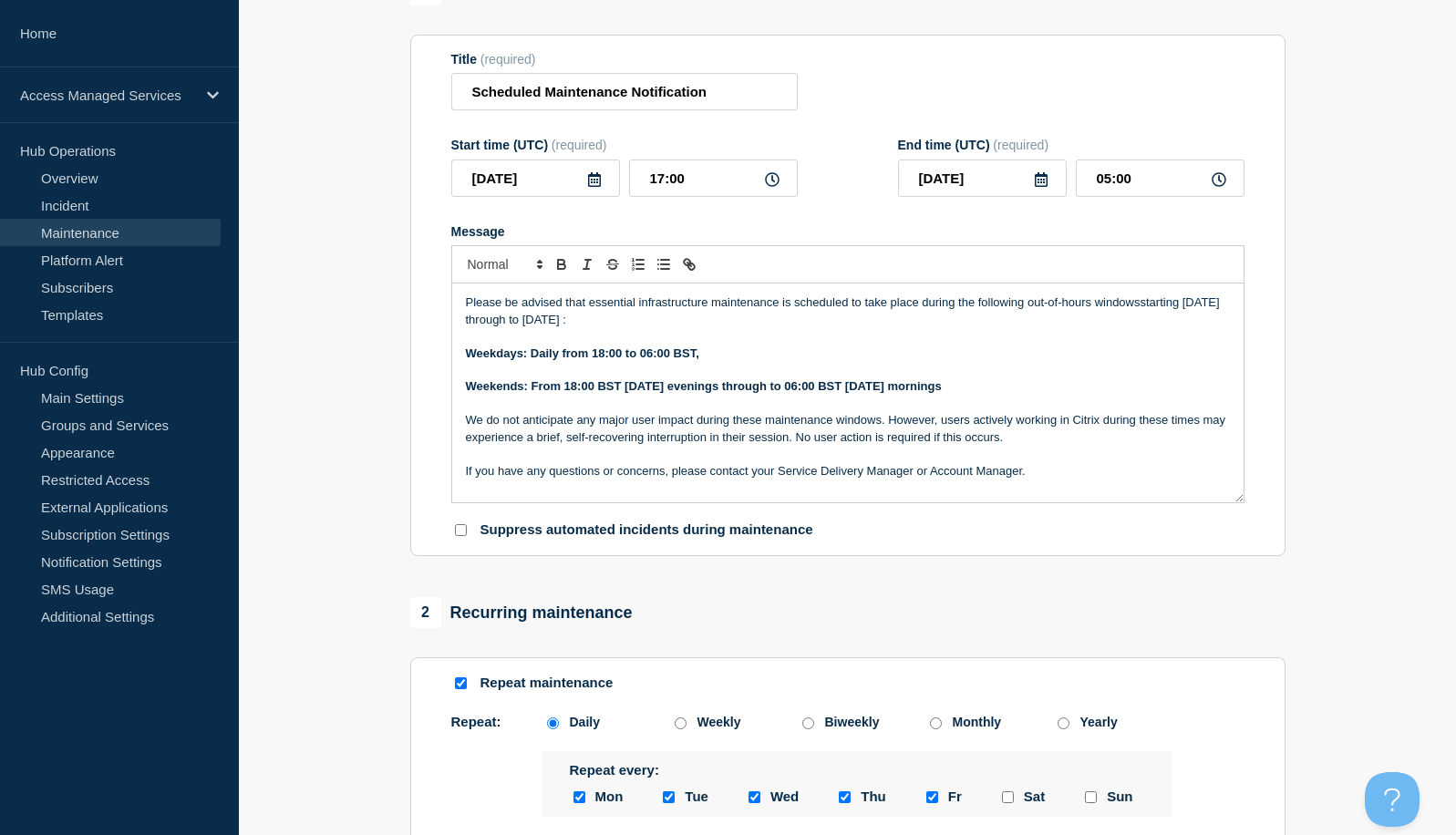
click at [1141, 306] on p "Please be advised that essential infrastructure maintenance is scheduled to tak…" at bounding box center [847, 311] width 764 height 34
click at [720, 361] on p "Weekdays: Daily from 18:00 to 06:00 BST," at bounding box center [847, 354] width 764 height 17
click at [512, 324] on p "Please be advised that essential infrastructure maintenance is scheduled to tak…" at bounding box center [847, 311] width 764 height 34
click at [668, 325] on p "Please be advised that essential infrastructure maintenance is scheduled to tak…" at bounding box center [847, 311] width 764 height 34
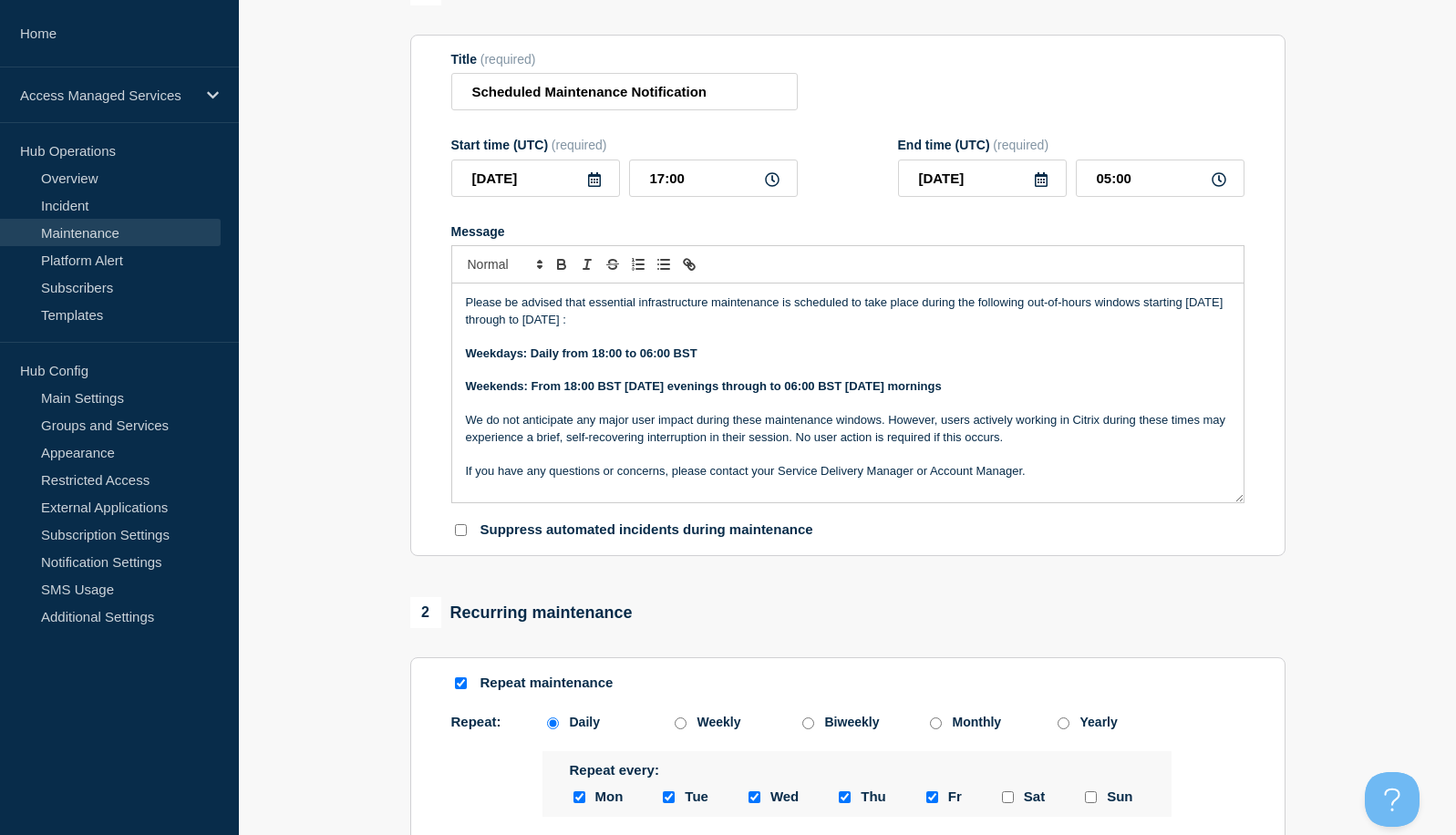
click at [668, 325] on p "Please be advised that essential infrastructure maintenance is scheduled to tak…" at bounding box center [847, 311] width 764 height 34
click at [677, 319] on p "Please be advised that essential infrastructure maintenance is scheduled to tak…" at bounding box center [847, 311] width 764 height 34
click at [792, 321] on p "Please be advised that essential infrastructure maintenance is scheduled to tak…" at bounding box center [847, 311] width 764 height 34
click at [1134, 309] on p "Please be advised that essential infrastructure maintenance is scheduled to tak…" at bounding box center [847, 311] width 764 height 34
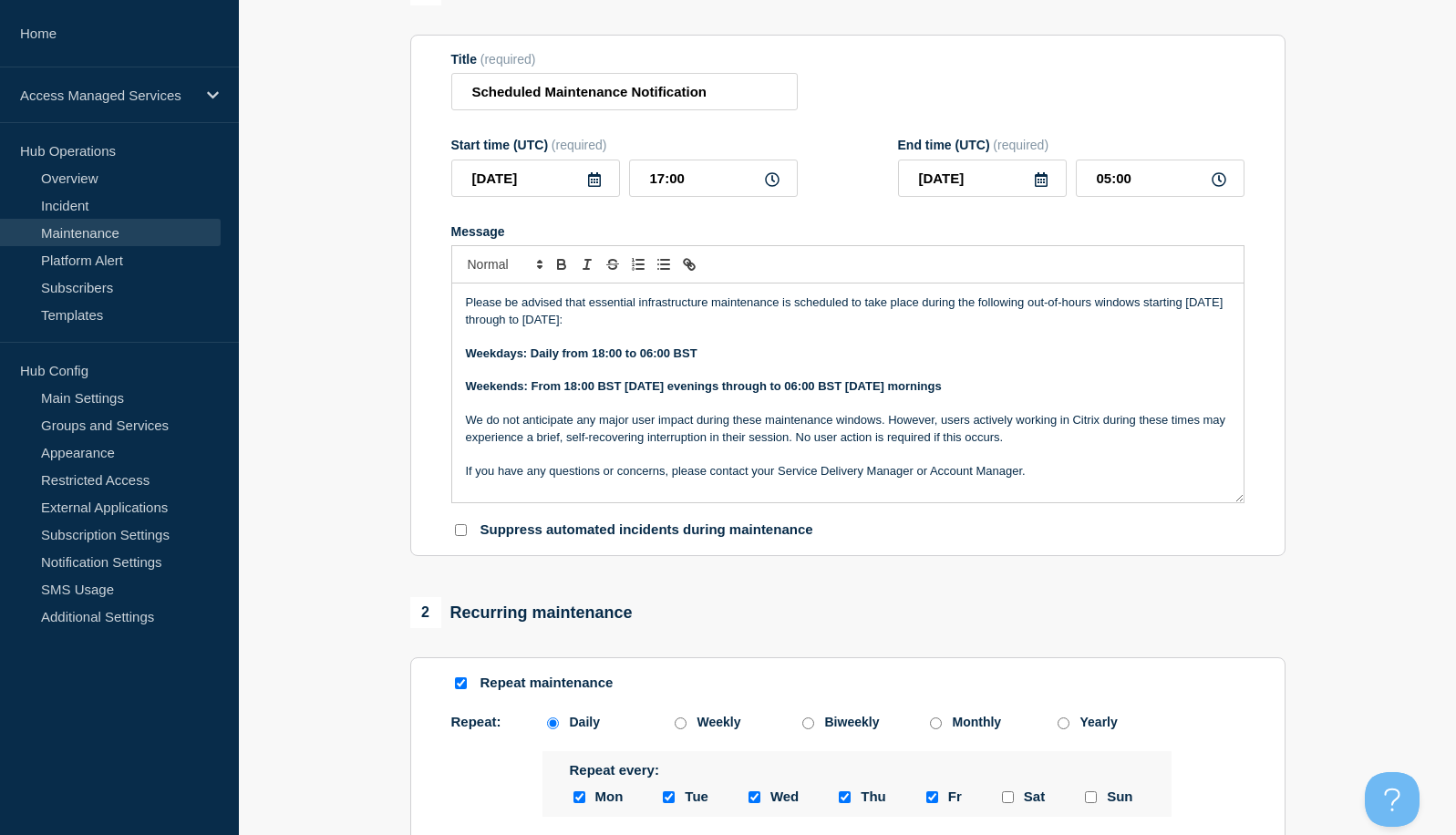
click at [1143, 308] on p "Please be advised that essential infrastructure maintenance is scheduled to tak…" at bounding box center [847, 311] width 764 height 34
click at [786, 321] on p "Please be advised that essential infrastructure maintenance is scheduled to tak…" at bounding box center [847, 311] width 764 height 34
click at [1018, 391] on p "Weekends: From 18:00 BST [DATE] evenings through to 06:00 BST [DATE] mornings" at bounding box center [847, 387] width 764 height 17
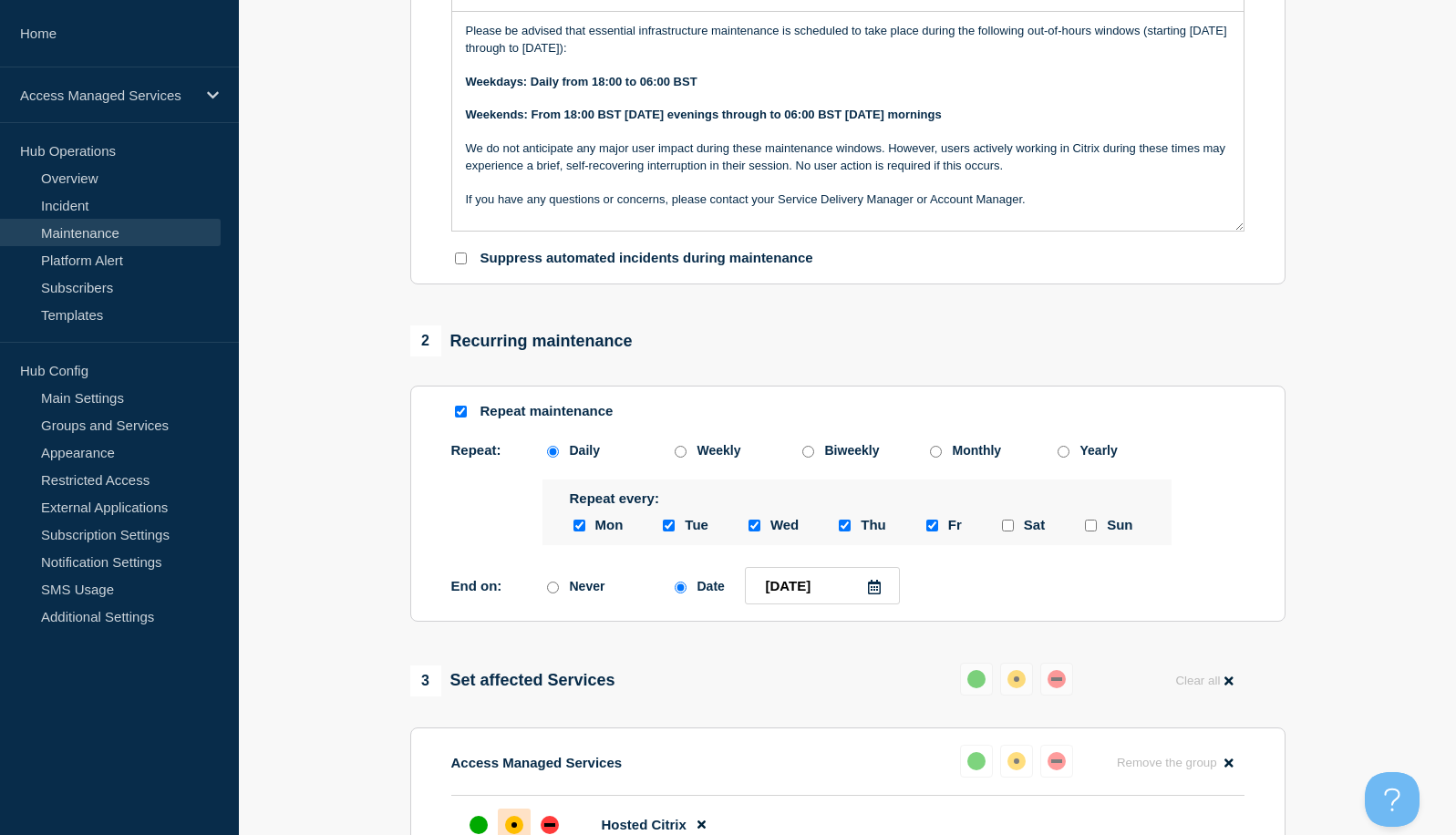
scroll to position [456, 0]
click at [873, 588] on icon at bounding box center [874, 585] width 15 height 15
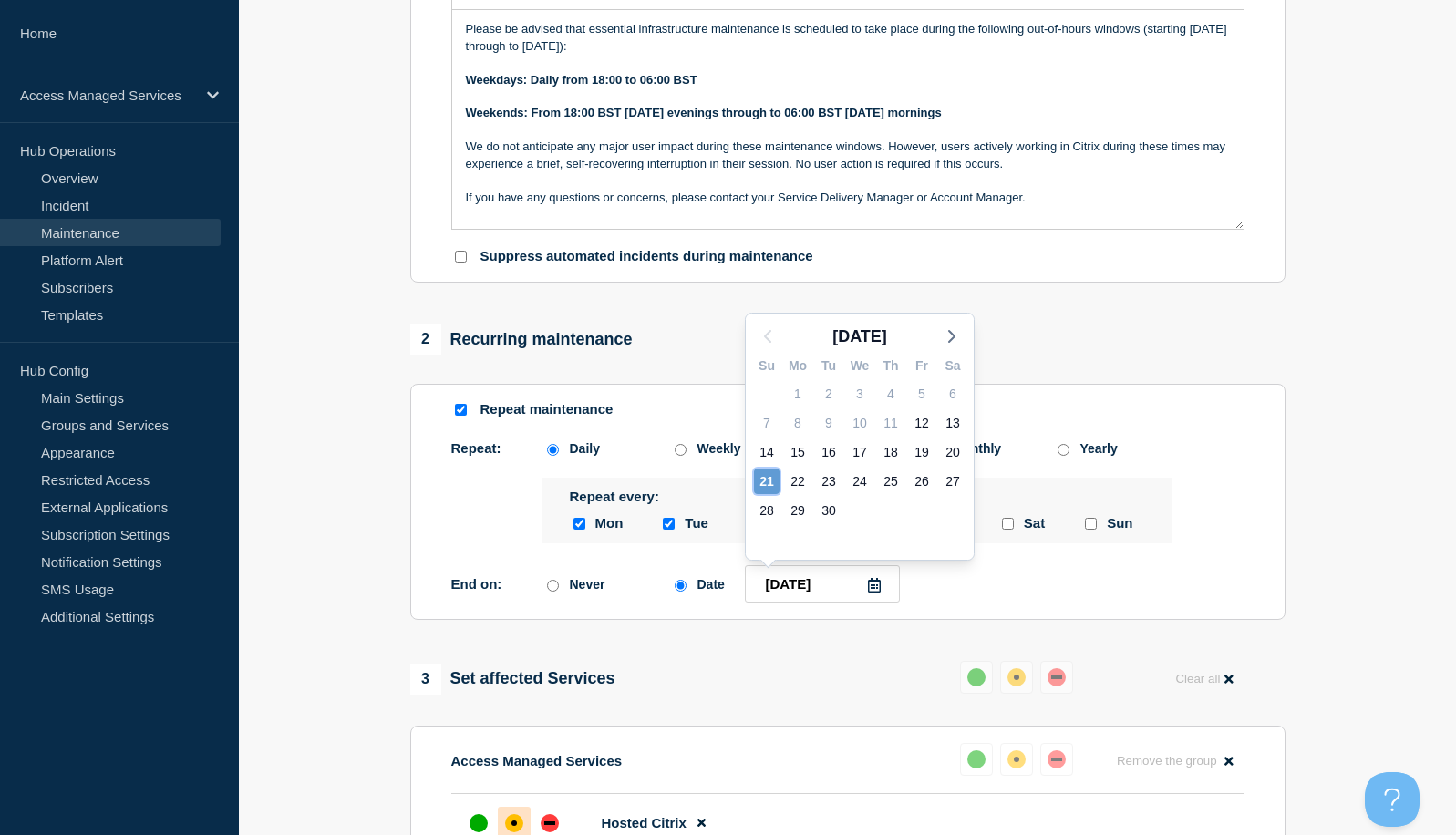
click at [766, 480] on div "21" at bounding box center [766, 481] width 25 height 25
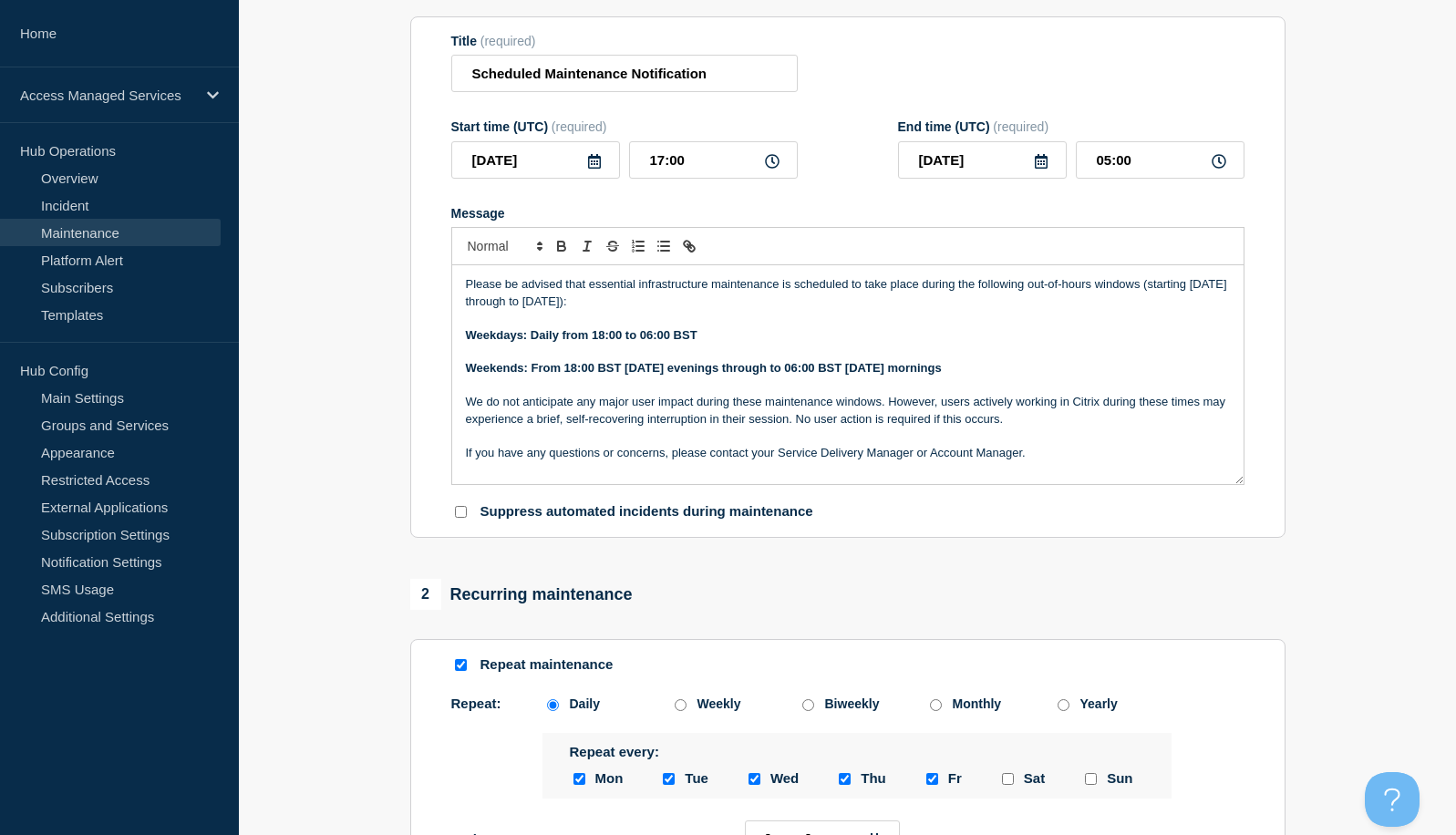
scroll to position [92, 0]
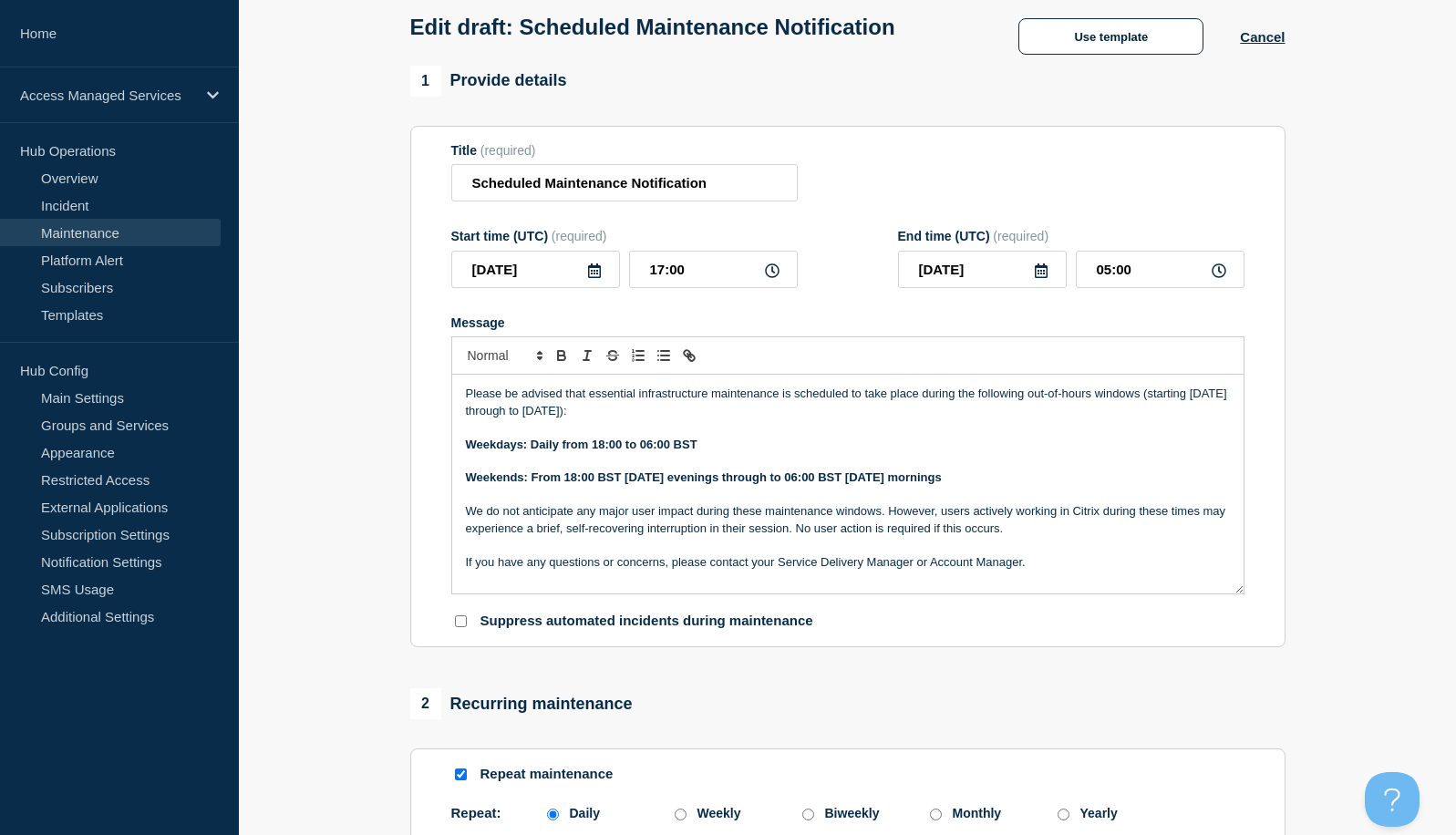
drag, startPoint x: 986, startPoint y: 482, endPoint x: 454, endPoint y: 480, distance: 532.0
click at [454, 480] on div "Please be advised that essential infrastructure maintenance is scheduled to tak…" at bounding box center [848, 484] width 791 height 219
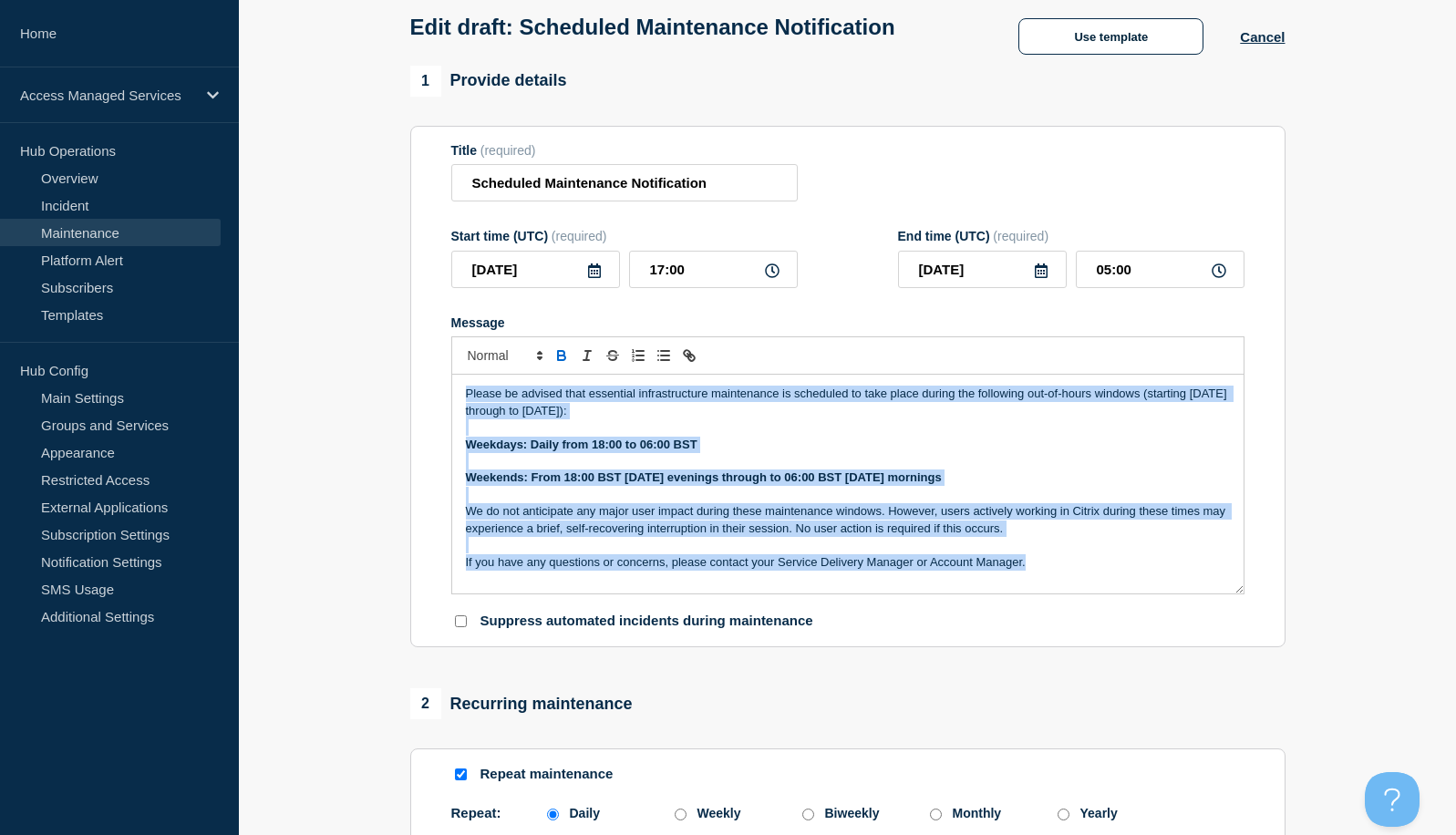
drag, startPoint x: 1060, startPoint y: 569, endPoint x: 458, endPoint y: 398, distance: 625.8
click at [458, 398] on div "Please be advised that essential infrastructure maintenance is scheduled to tak…" at bounding box center [848, 484] width 791 height 219
copy div "Please be advised that essential infrastructure maintenance is scheduled to tak…"
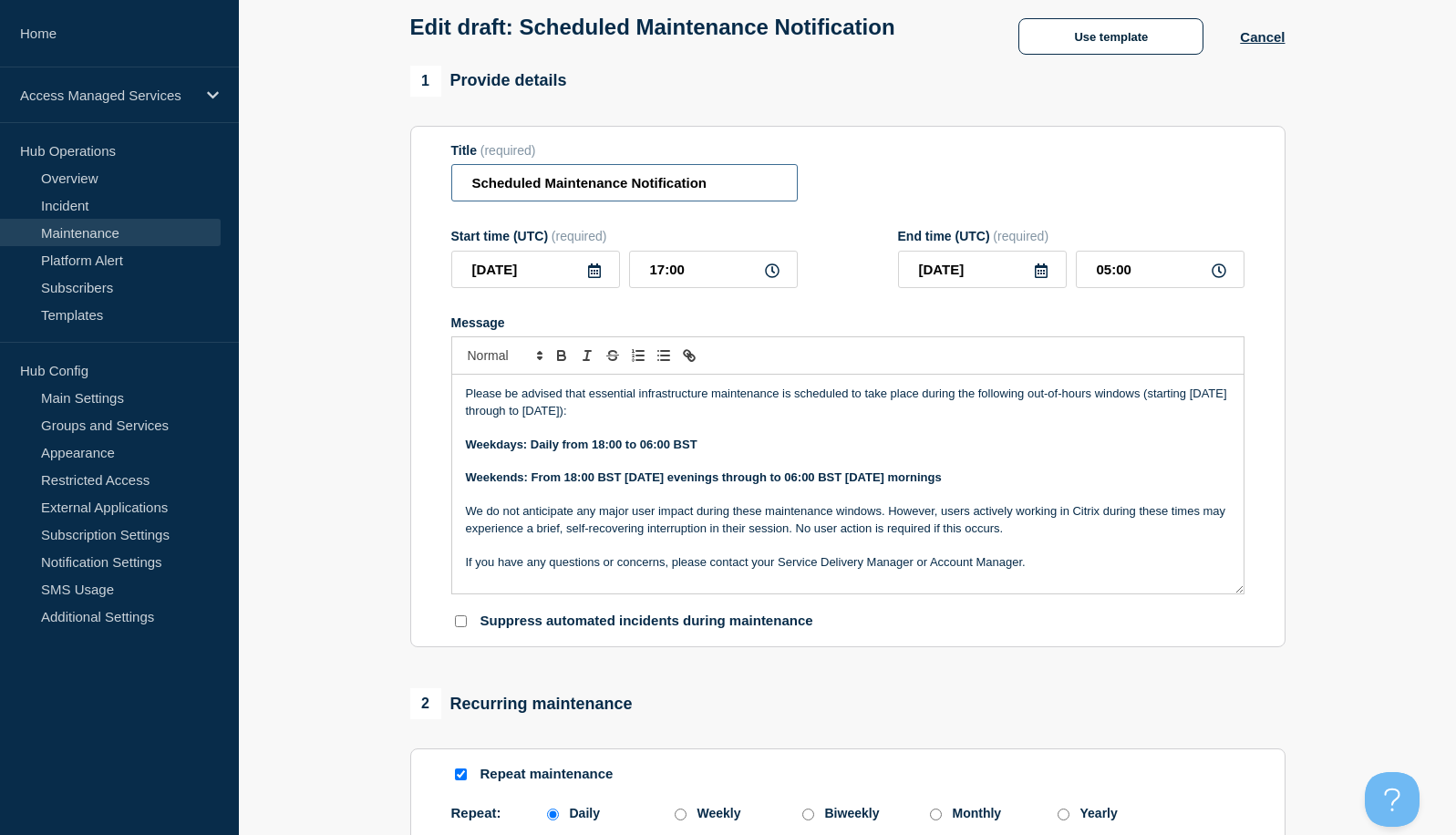
drag, startPoint x: 725, startPoint y: 191, endPoint x: 442, endPoint y: 192, distance: 283.0
click at [442, 192] on section "Title (required) Scheduled Maintenance Notification Start time (UTC) (required)…" at bounding box center [848, 387] width 875 height 523
click at [924, 469] on p "Message" at bounding box center [847, 462] width 764 height 17
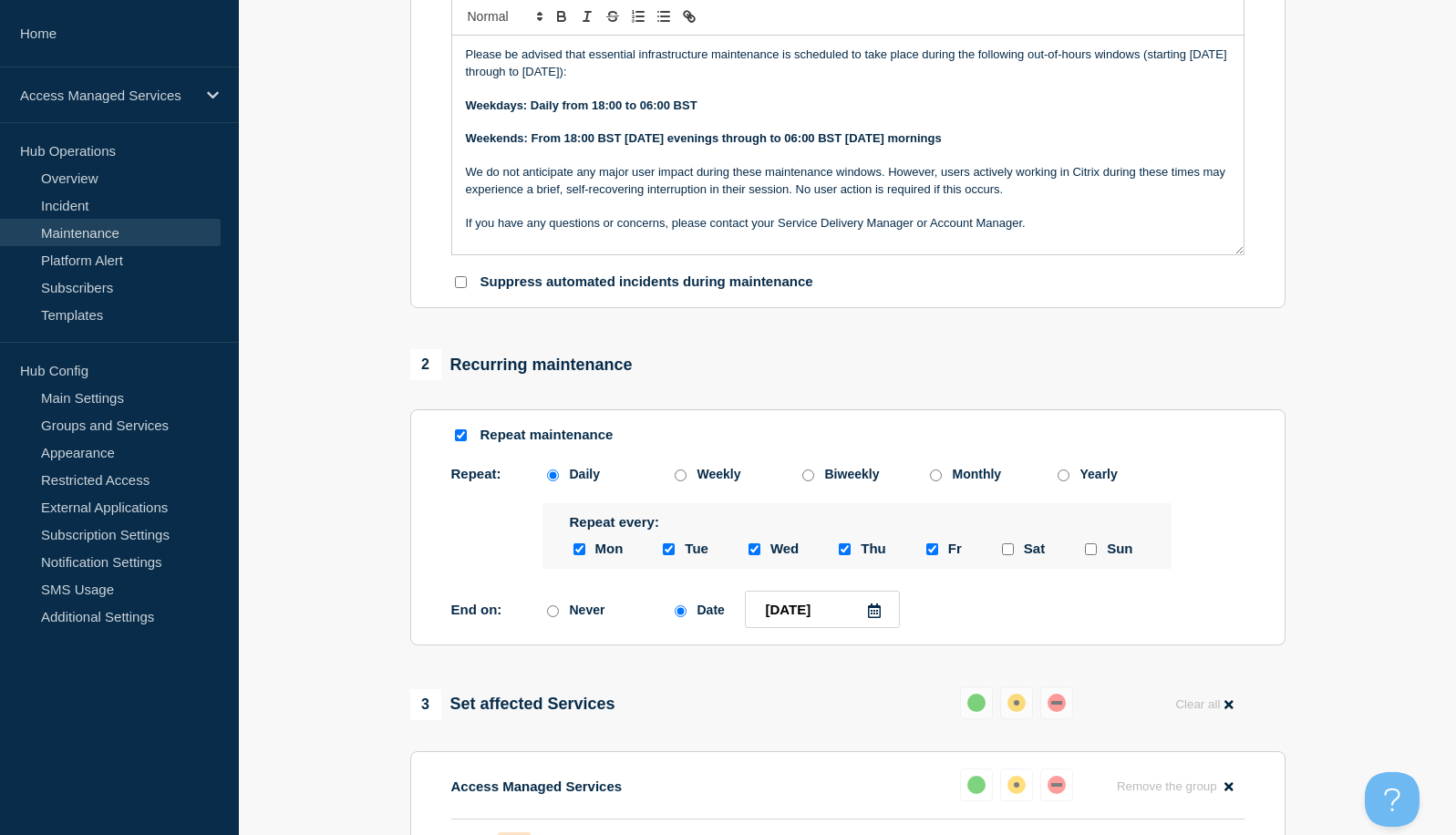
scroll to position [456, 0]
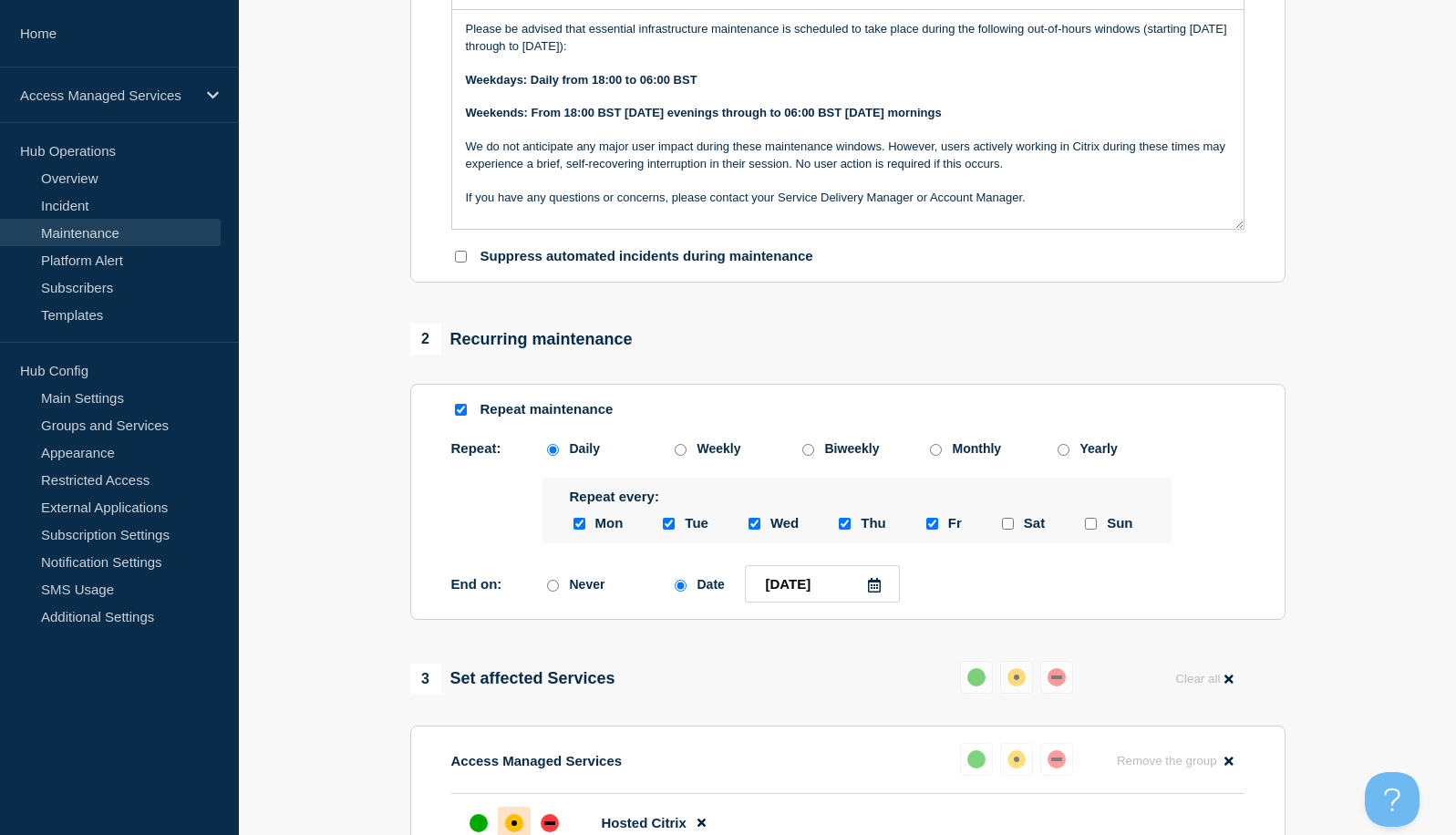
click at [1007, 530] on input "saturday checkbox" at bounding box center [1008, 524] width 12 height 12
checkbox input "true"
click at [1090, 530] on input "sunday checkbox" at bounding box center [1090, 524] width 12 height 12
checkbox input "true"
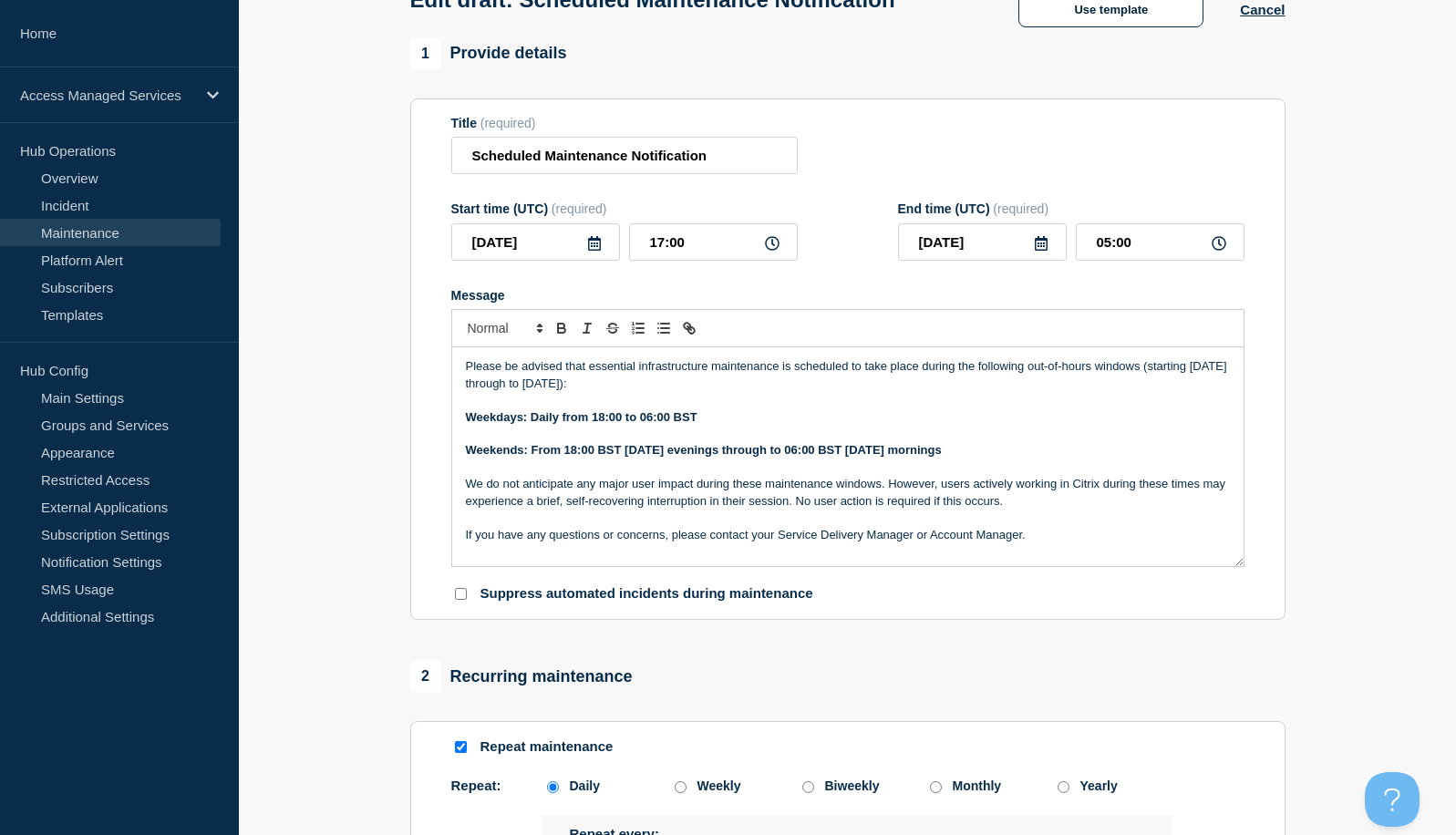
scroll to position [91, 0]
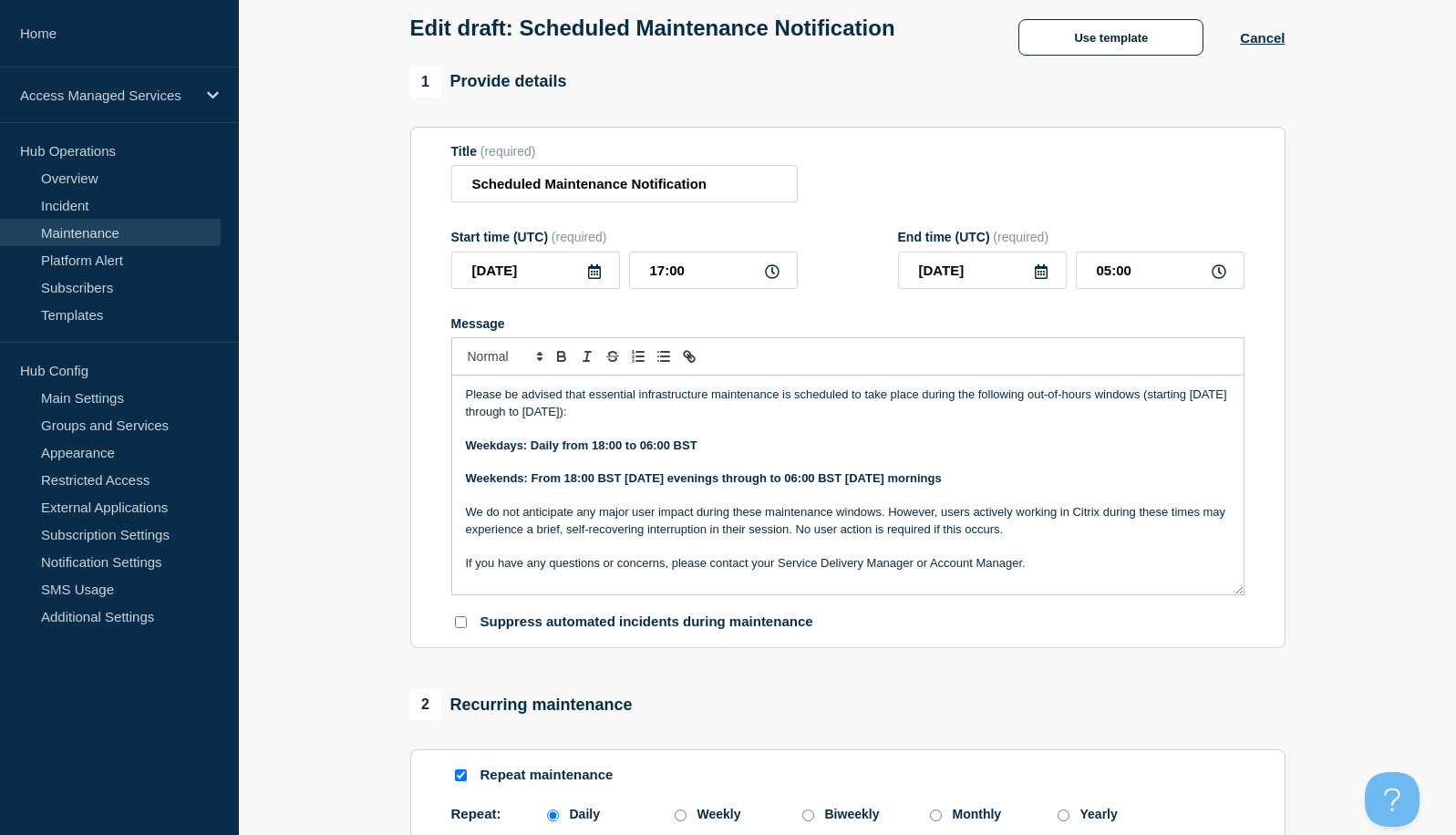
click at [862, 461] on p "Message" at bounding box center [847, 463] width 764 height 17
drag, startPoint x: 991, startPoint y: 483, endPoint x: 1028, endPoint y: 403, distance: 88.1
click at [1028, 403] on div "Please be advised that essential infrastructure maintenance is scheduled to tak…" at bounding box center [848, 485] width 791 height 219
copy div "out-of-hours windows (starting Thursday 11th September through to Sunday 21st S…"
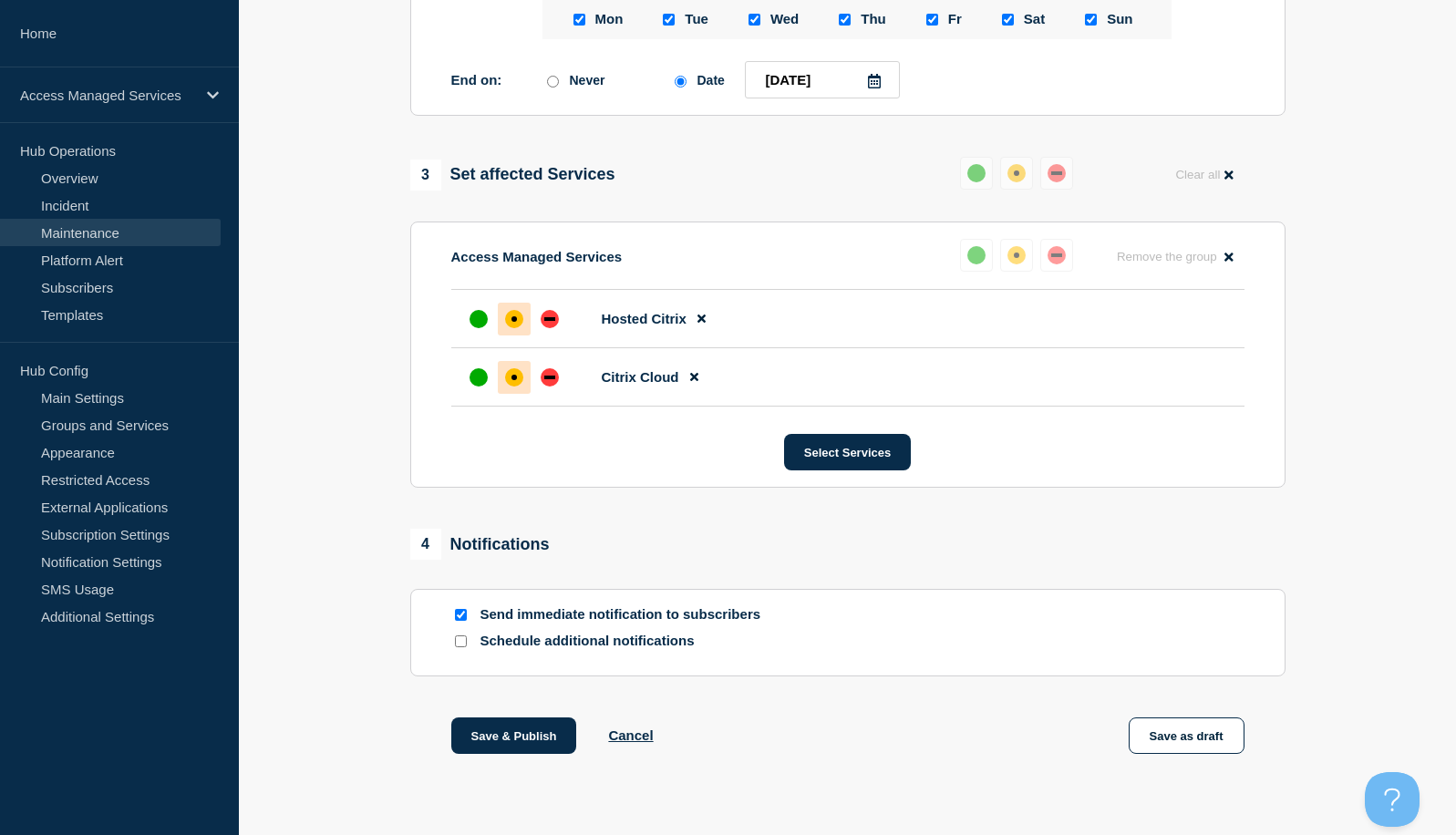
scroll to position [1002, 0]
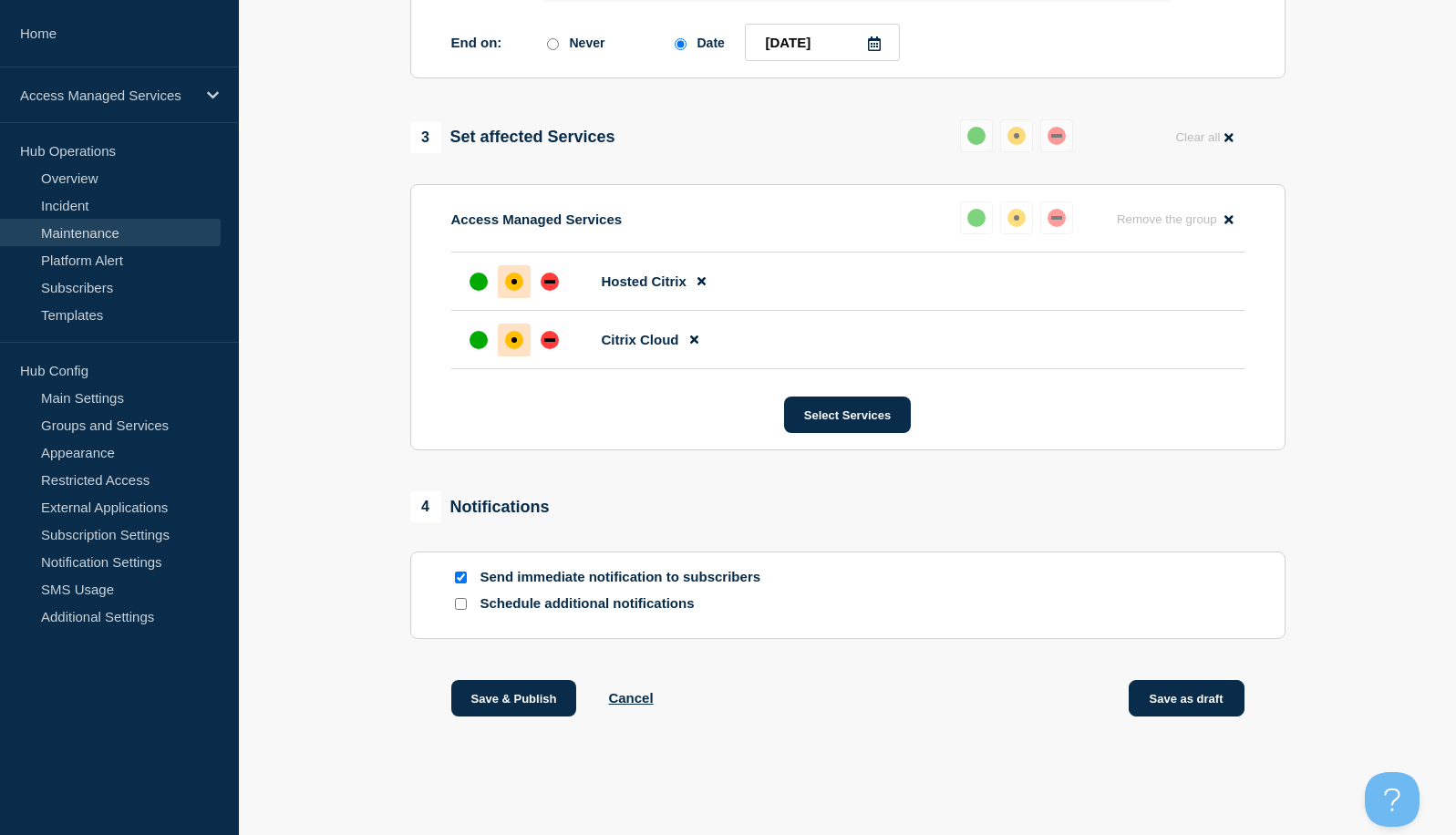
click at [1179, 700] on button "Save as draft" at bounding box center [1187, 698] width 116 height 36
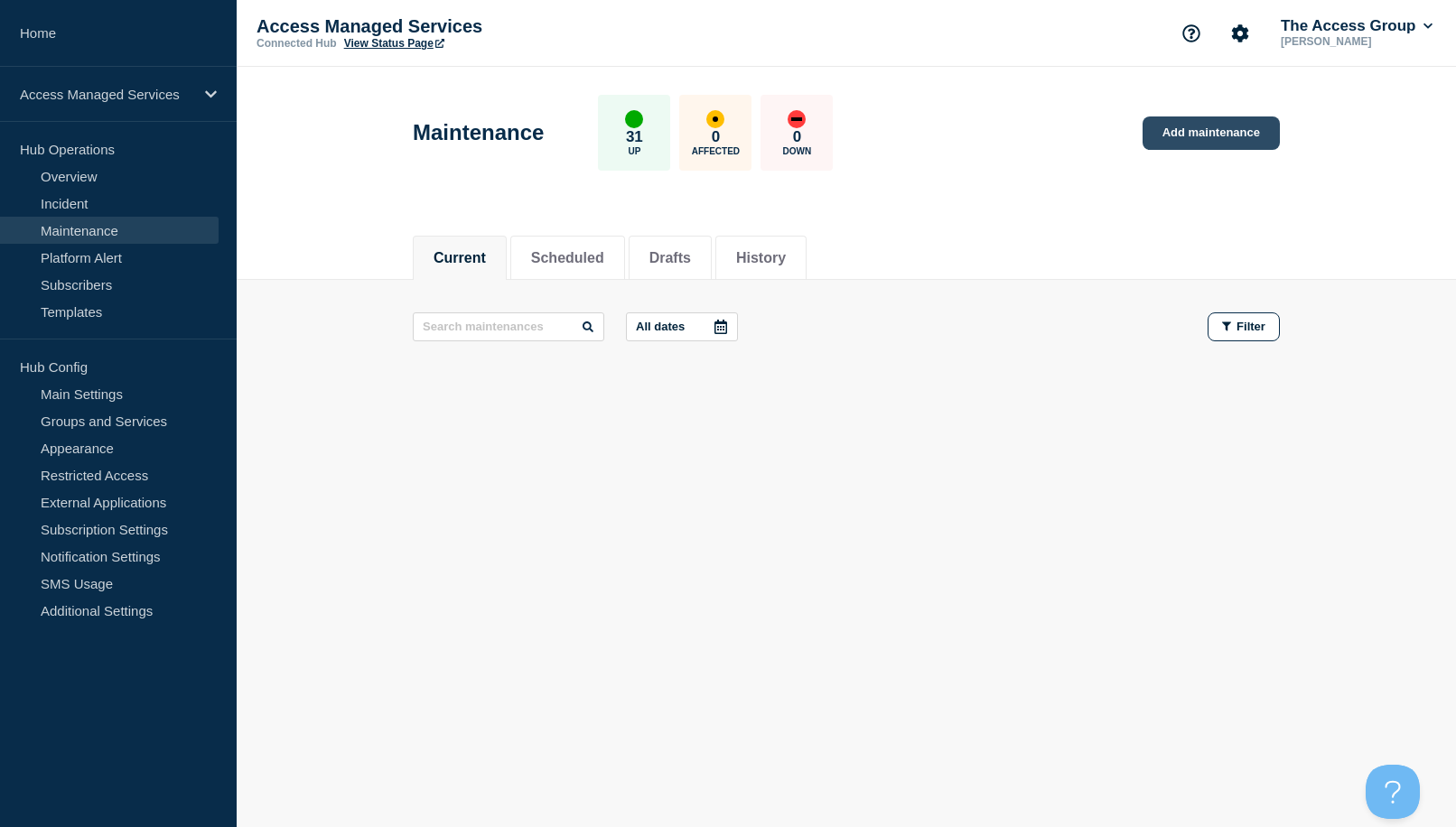
click at [1161, 132] on link "Add maintenance" at bounding box center [1211, 133] width 137 height 33
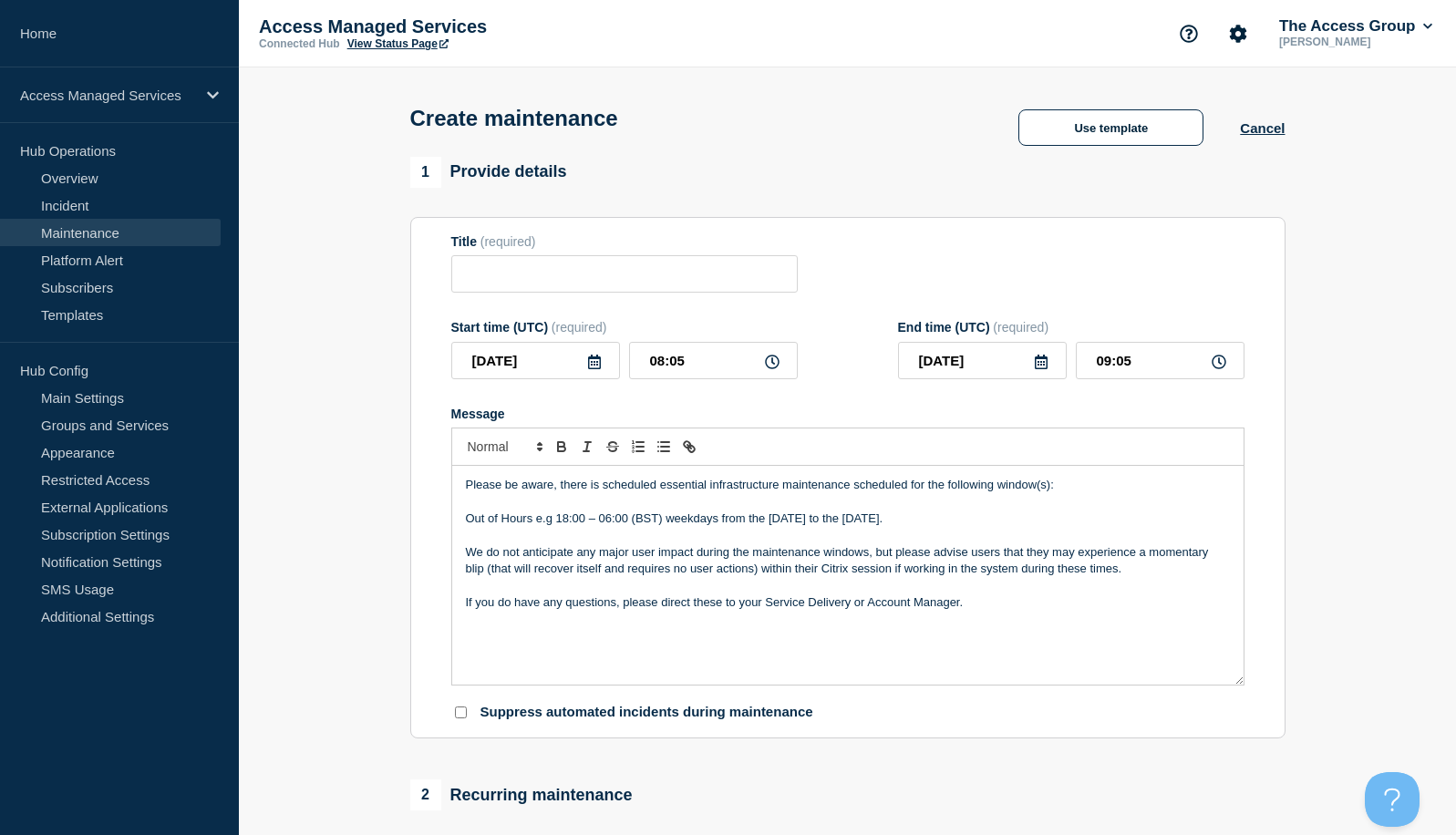
drag, startPoint x: 998, startPoint y: 524, endPoint x: 411, endPoint y: 525, distance: 587.0
click at [411, 525] on section "Title (required) Start time (UTC) (required) [DATE] 08:05 End time (UTC) (requi…" at bounding box center [848, 478] width 875 height 523
click at [560, 450] on icon "Toggle bold text" at bounding box center [562, 447] width 17 height 17
click at [620, 525] on strong "Out of Hours e.g 18:00 – 06:00 (BST) weekdays from the [DATE] to the [DATE]." at bounding box center [685, 518] width 439 height 14
click at [725, 524] on strong "Out of Hours e.g 18:00 – 06:00 (BST) weekdays from the [DATE] to the [DATE]." at bounding box center [685, 518] width 439 height 14
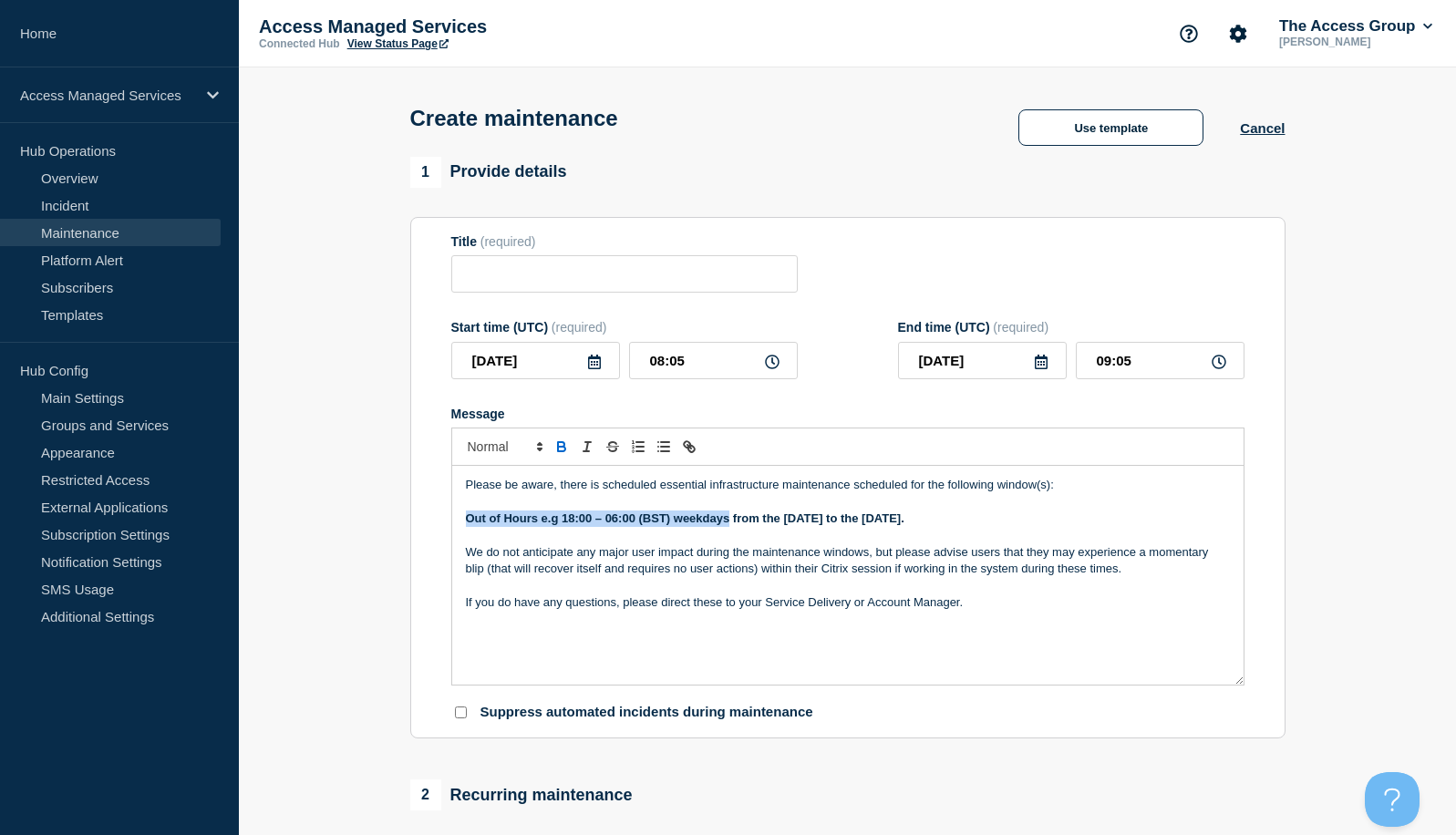
drag, startPoint x: 728, startPoint y: 524, endPoint x: 463, endPoint y: 525, distance: 265.0
click at [463, 525] on div "Please be aware, there is scheduled essential infrastructure maintenance schedu…" at bounding box center [848, 575] width 791 height 219
click at [816, 569] on p "We do not anticipate any major user impact during the maintenance windows, but …" at bounding box center [847, 561] width 764 height 34
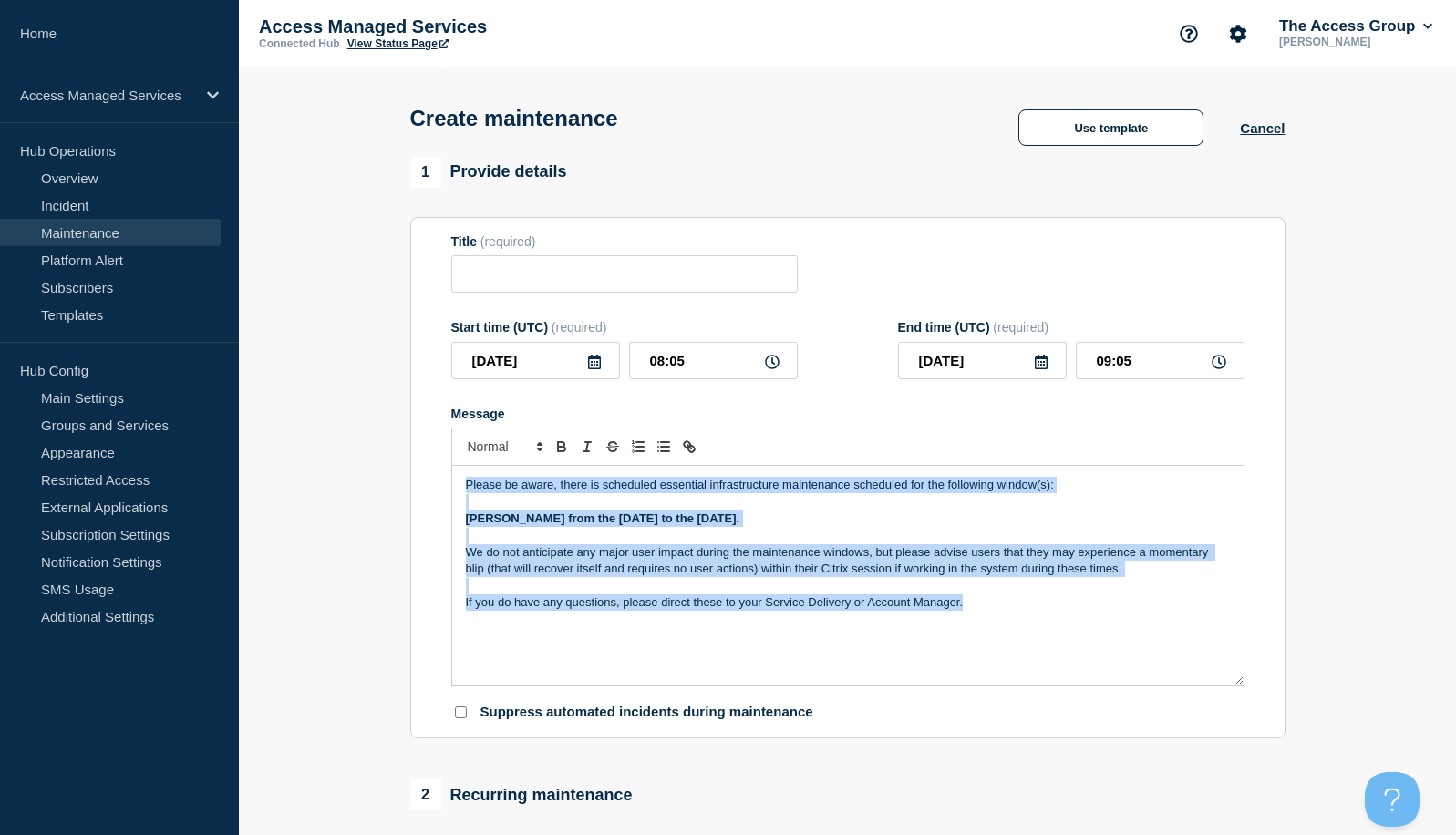
drag, startPoint x: 982, startPoint y: 613, endPoint x: 422, endPoint y: 463, distance: 579.7
click at [422, 463] on section "Title (required) Start time (UTC) (required) [DATE] 08:05 End time (UTC) (requi…" at bounding box center [848, 478] width 875 height 523
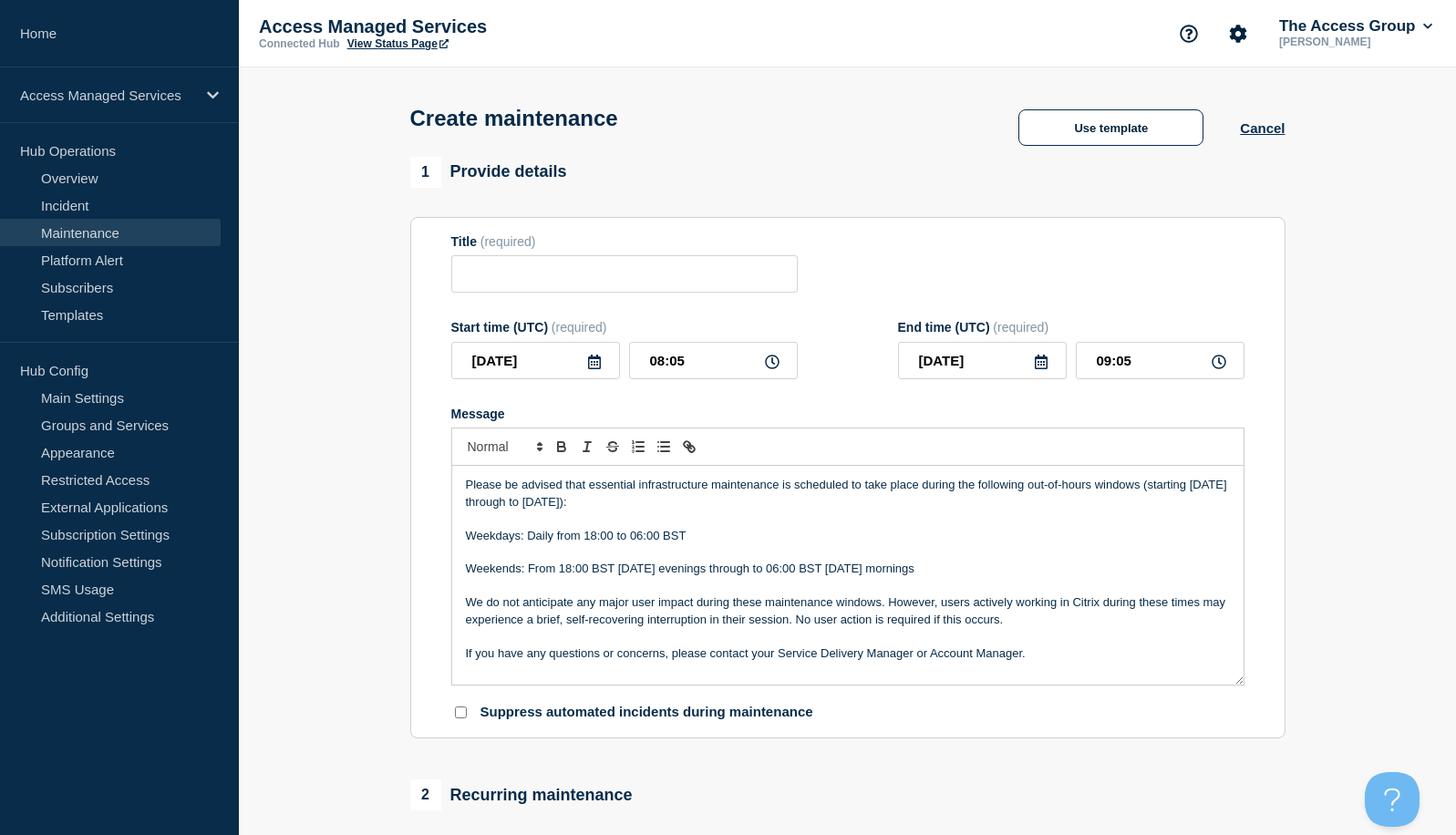
drag, startPoint x: 975, startPoint y: 570, endPoint x: 459, endPoint y: 536, distance: 517.1
click at [459, 536] on div "Please be advised that essential infrastructure maintenance is scheduled to tak…" at bounding box center [848, 575] width 791 height 219
click at [562, 452] on icon "Toggle bold text" at bounding box center [562, 449] width 7 height 5
click at [603, 569] on strong "Weekends: From 18:00 BST [DATE] evenings through to 06:00 BST [DATE] mornings" at bounding box center [703, 569] width 476 height 14
paste input "Scheduled Maintenance Notification"
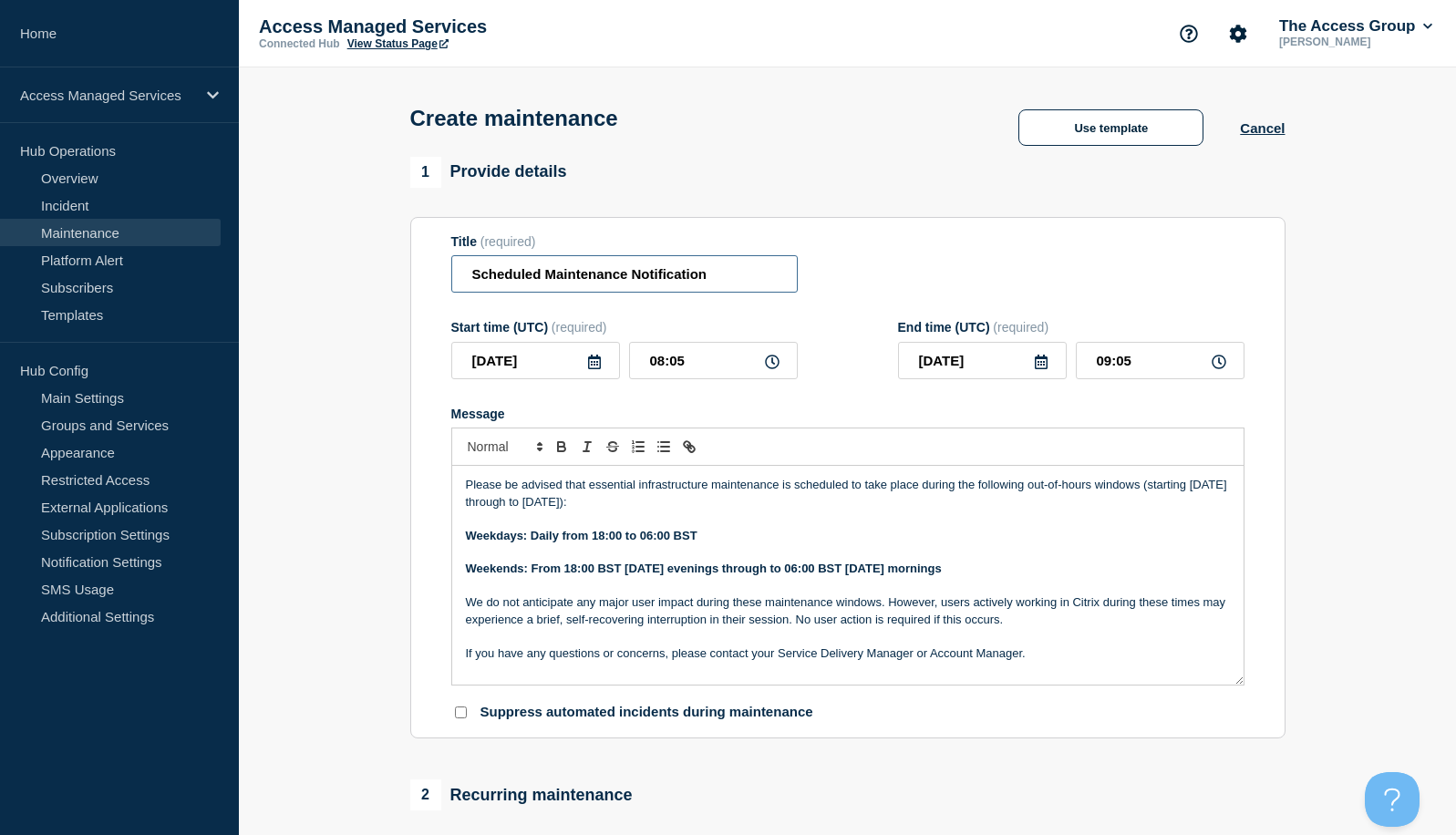
click at [545, 275] on input "Scheduled Maintenance Notification" at bounding box center [625, 274] width 347 height 37
type input "Scheduled WEEKEND Maintenance Notification"
click at [594, 365] on icon at bounding box center [595, 362] width 15 height 15
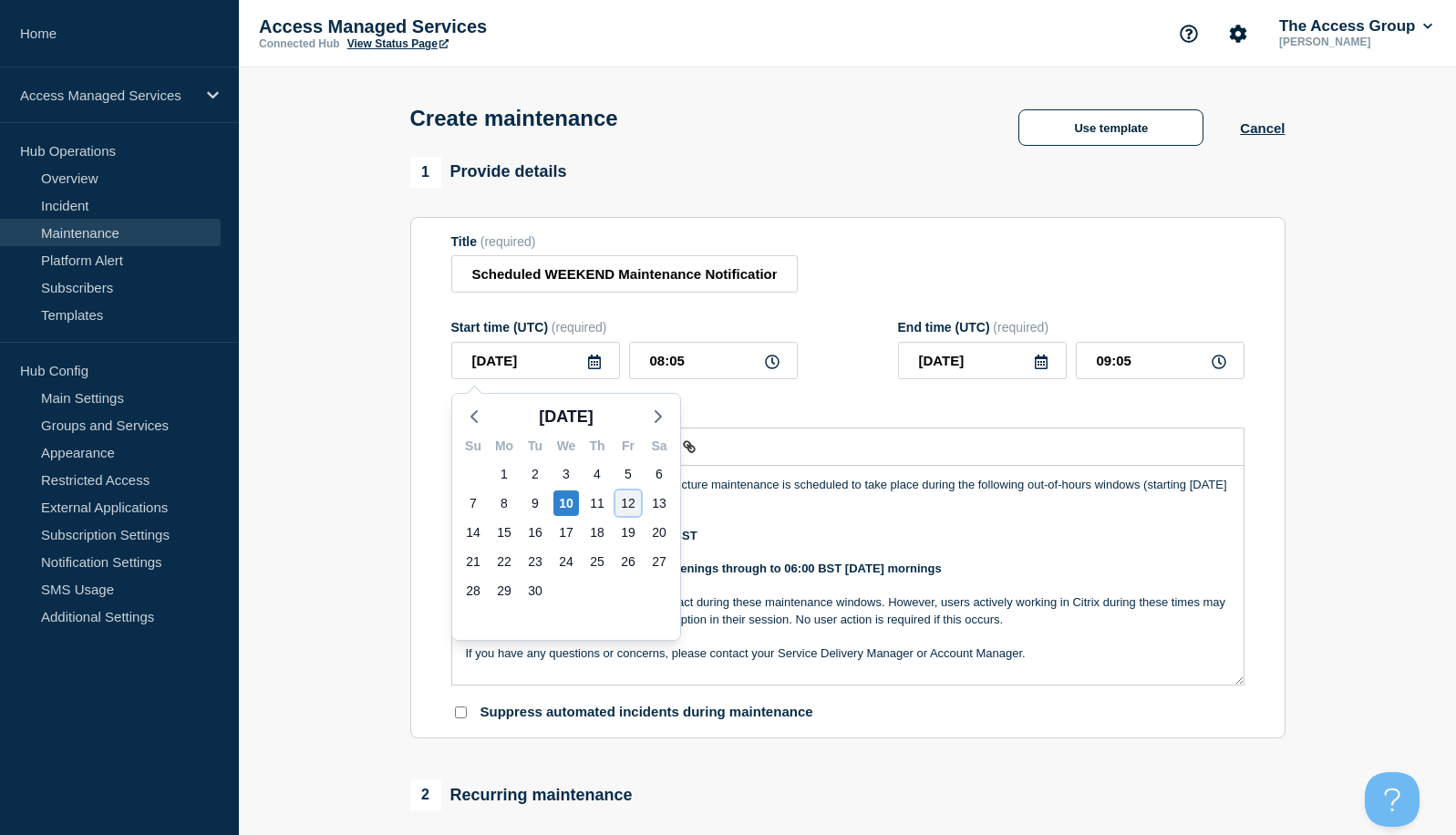
click at [616, 498] on div "12" at bounding box center [627, 503] width 25 height 25
type input "[DATE]"
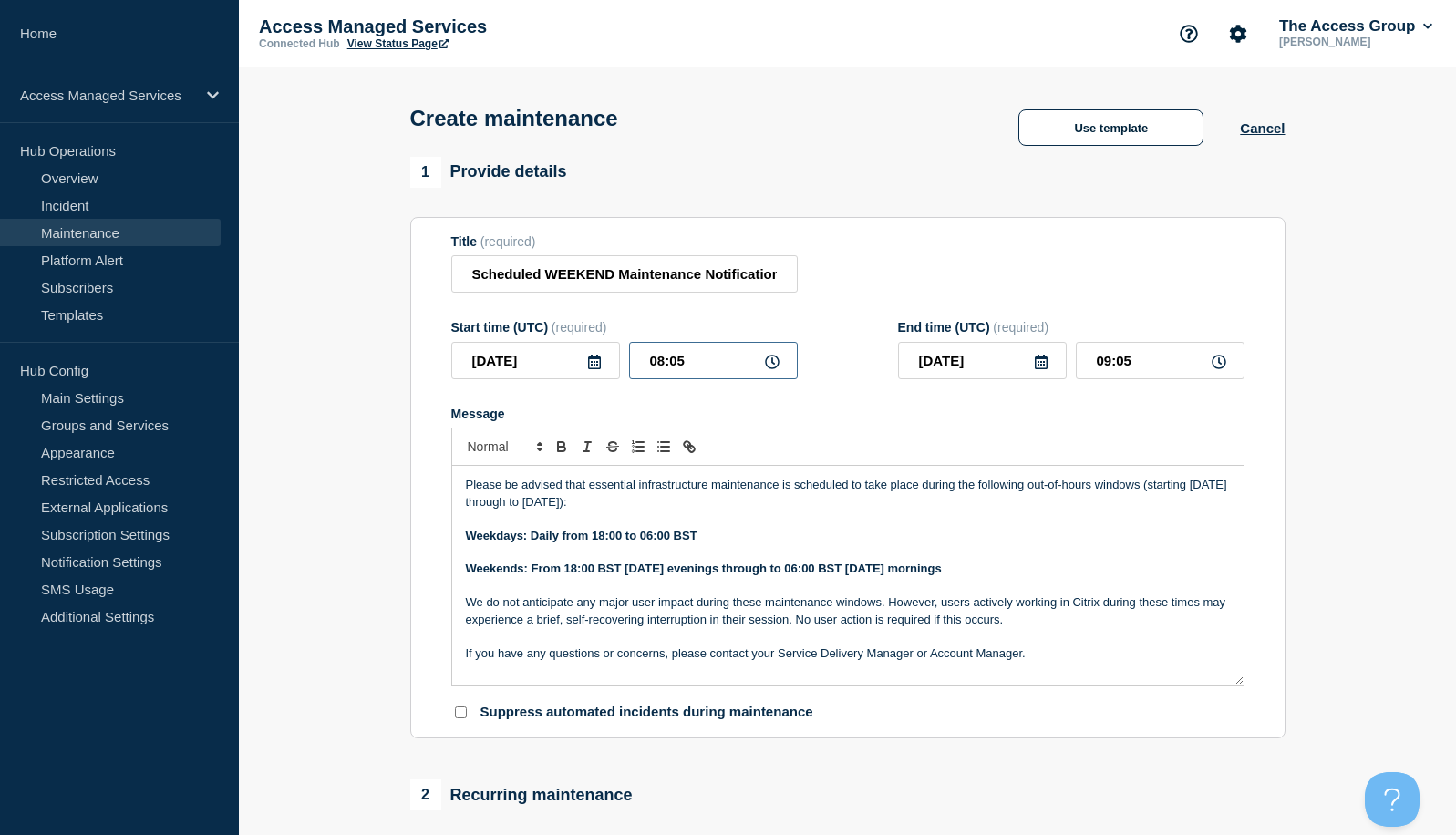
click at [731, 365] on input "08:05" at bounding box center [714, 361] width 168 height 37
drag, startPoint x: 729, startPoint y: 364, endPoint x: 638, endPoint y: 366, distance: 91.0
click at [638, 366] on input "08:05" at bounding box center [714, 361] width 168 height 37
type input "17:00"
type input "18:00"
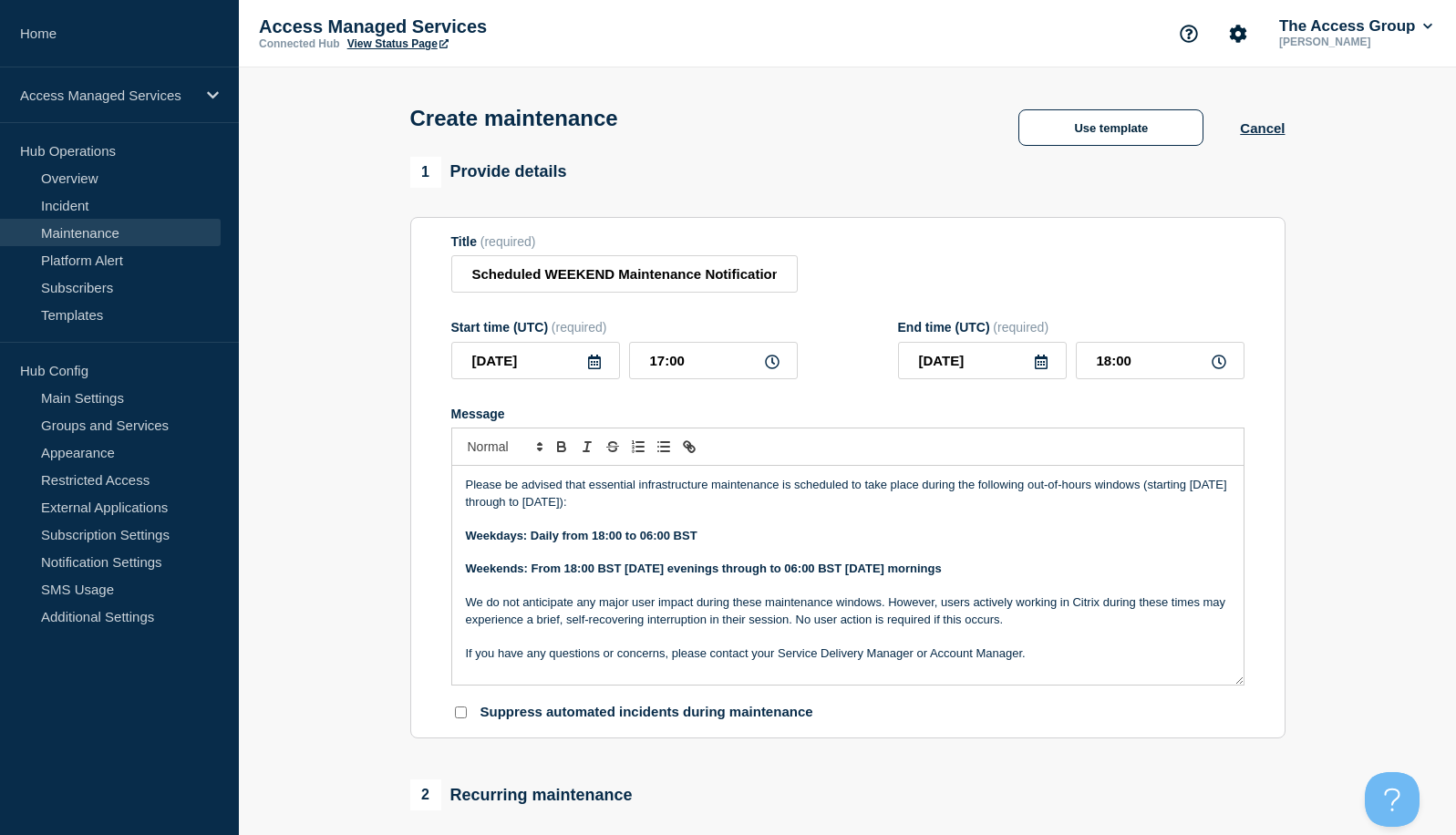
click at [1043, 364] on icon at bounding box center [1042, 362] width 15 height 15
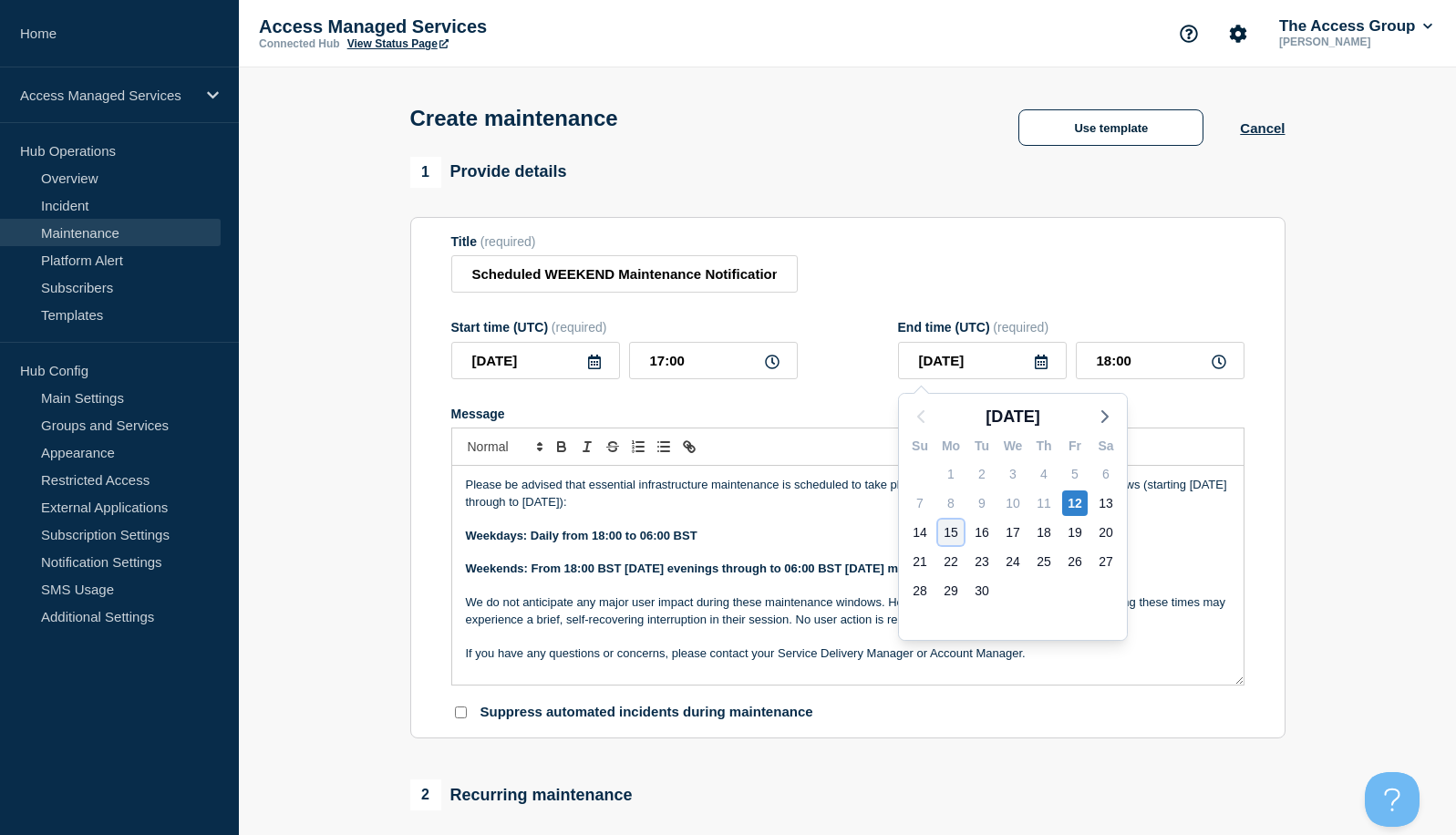
click at [951, 534] on div "15" at bounding box center [950, 532] width 25 height 25
type input "[DATE]"
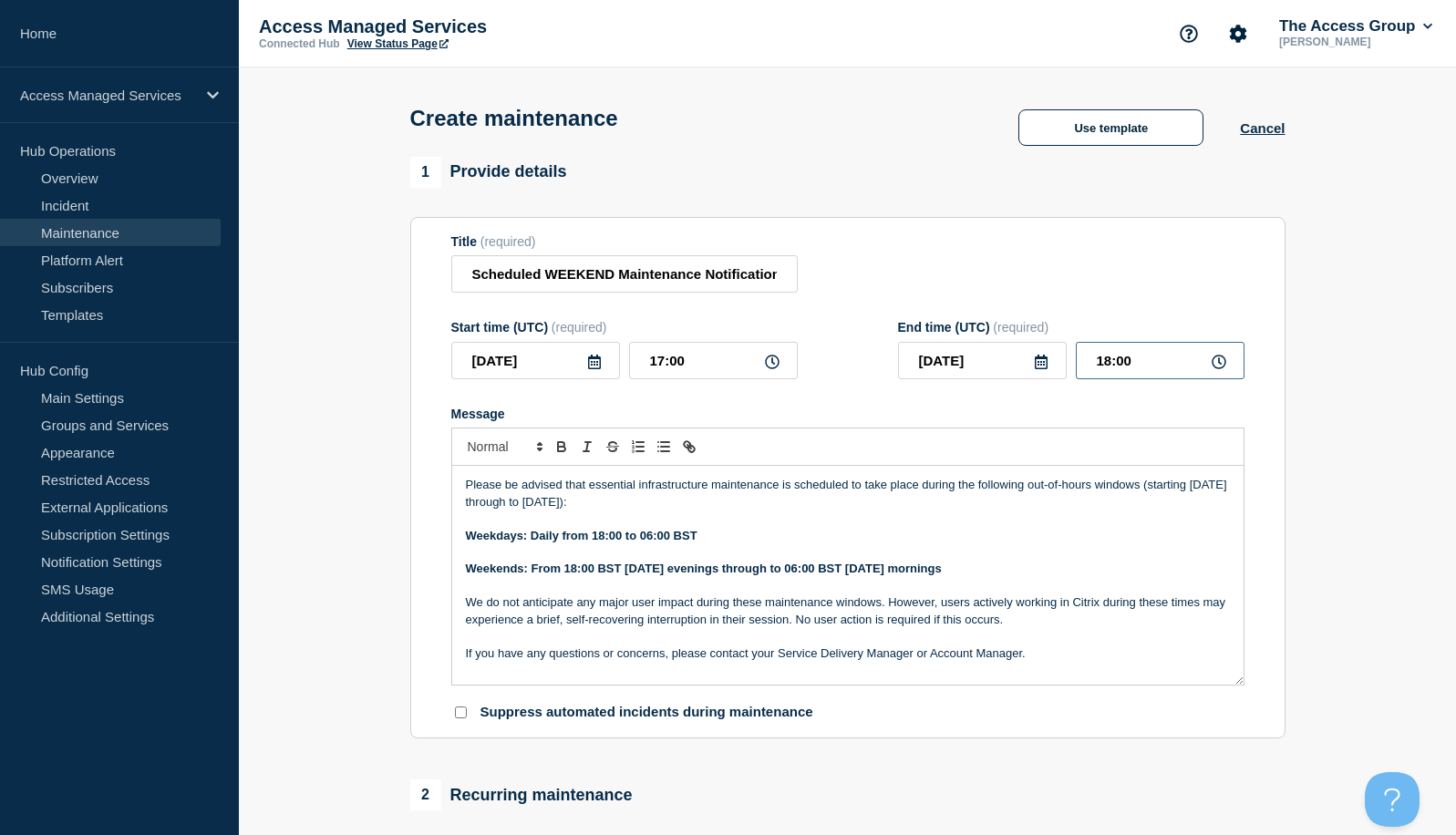
click at [1211, 375] on input "18:00" at bounding box center [1160, 361] width 168 height 37
drag, startPoint x: 1146, startPoint y: 364, endPoint x: 1016, endPoint y: 367, distance: 130.0
click at [1016, 367] on div "[DATE] 18:00" at bounding box center [1072, 361] width 347 height 37
type input "05:00"
click at [1304, 486] on section "1 Provide details Title (required) Scheduled WEEKEND Maintenance Notification S…" at bounding box center [847, 790] width 1218 height 1266
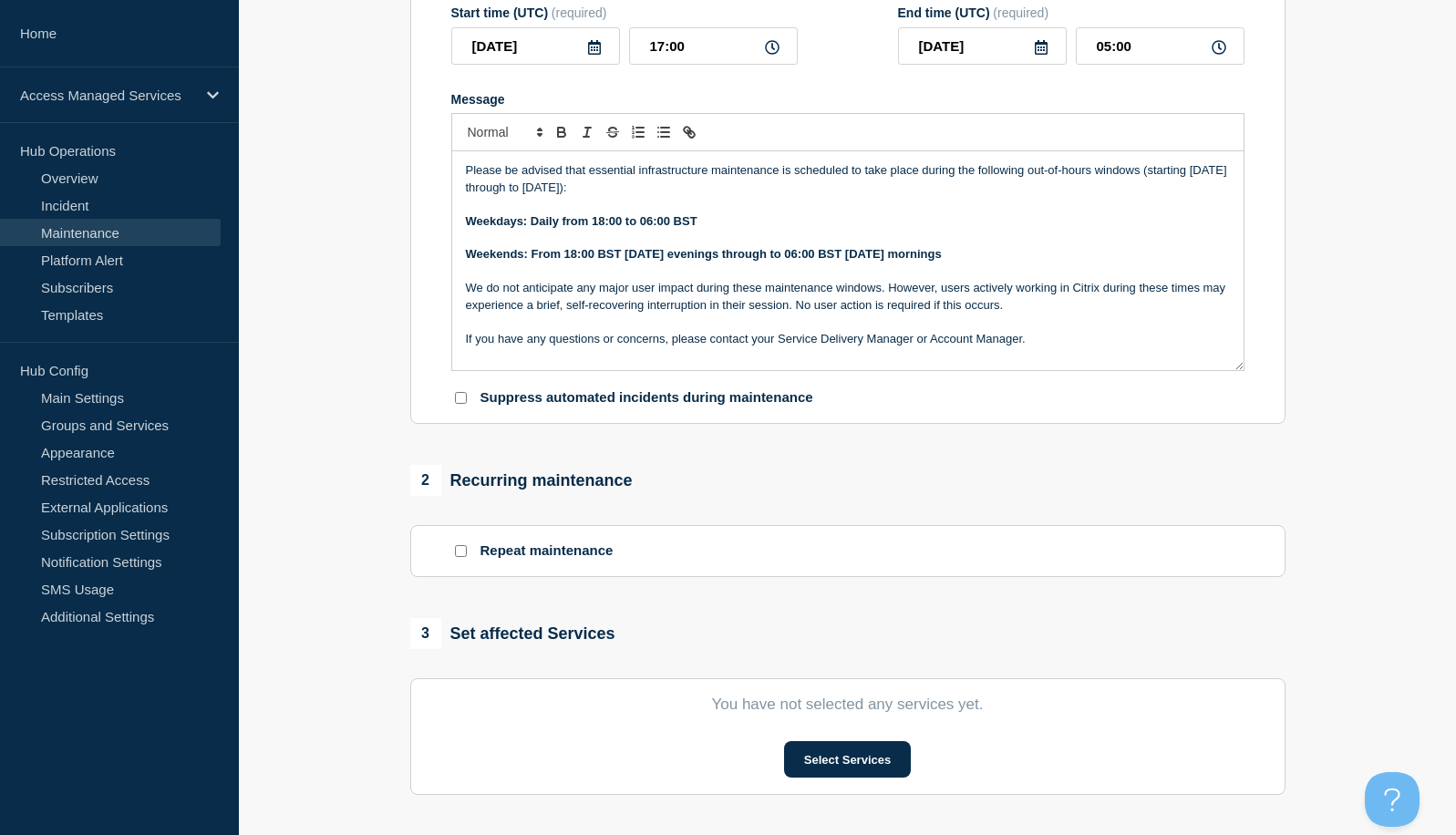
scroll to position [547, 0]
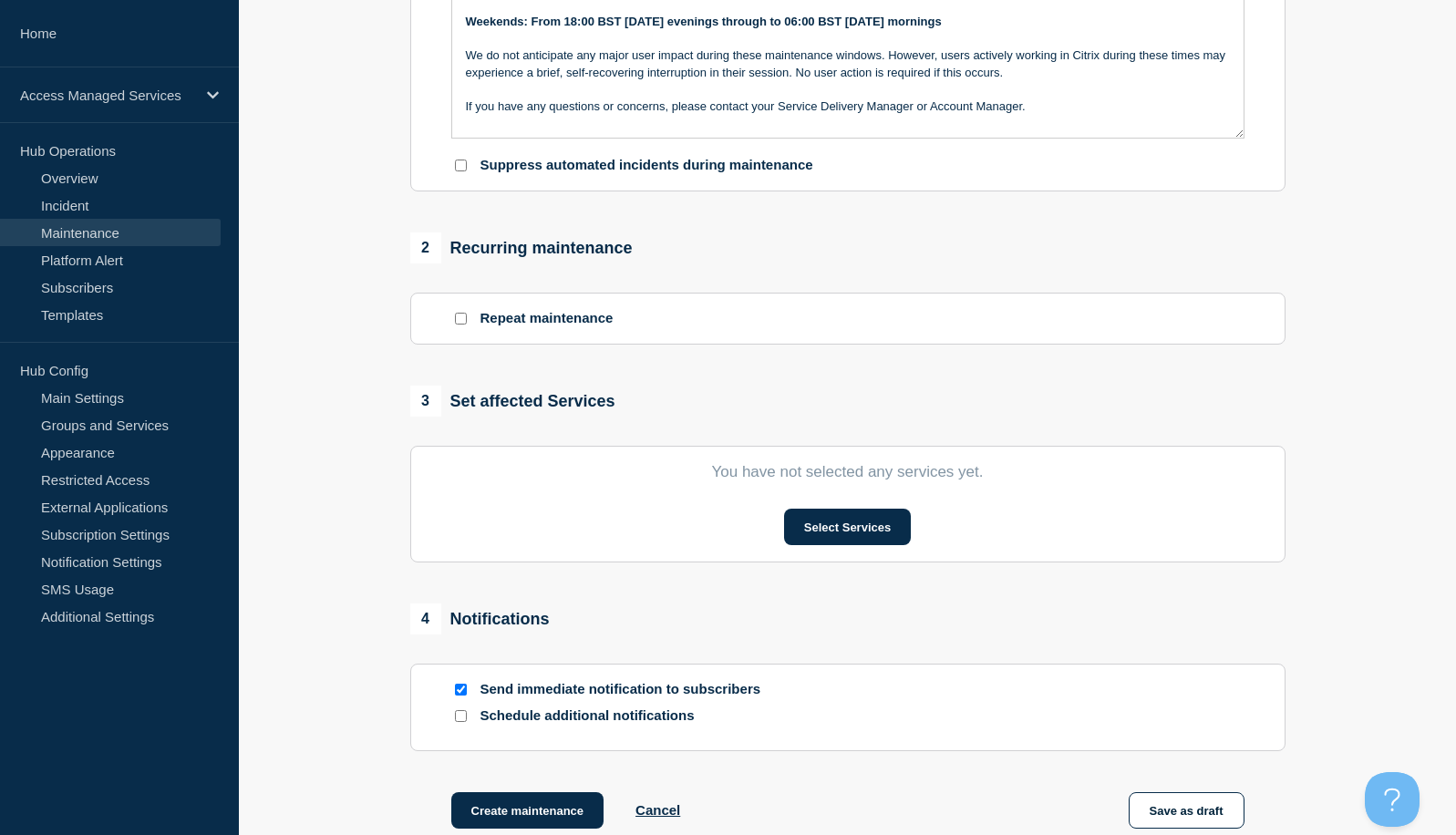
click at [460, 324] on input "Repeat maintenance" at bounding box center [461, 318] width 12 height 12
checkbox input "true"
